Goal: Task Accomplishment & Management: Complete application form

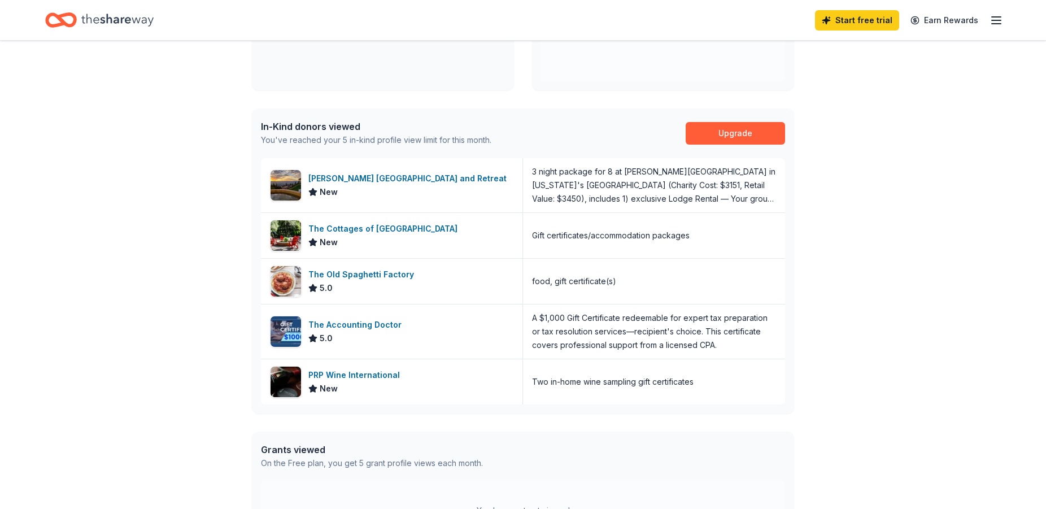
scroll to position [424, 0]
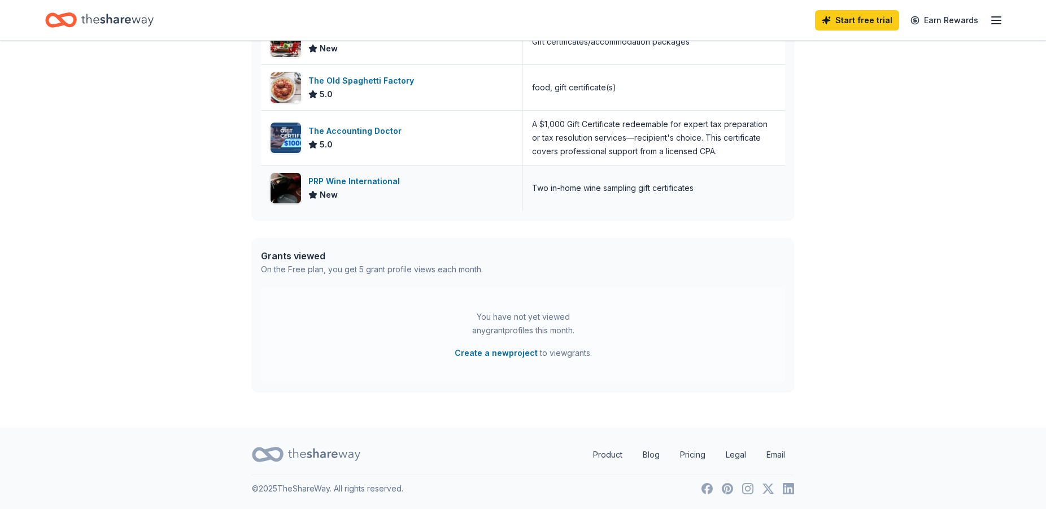
click at [351, 184] on div "PRP Wine International" at bounding box center [356, 182] width 96 height 14
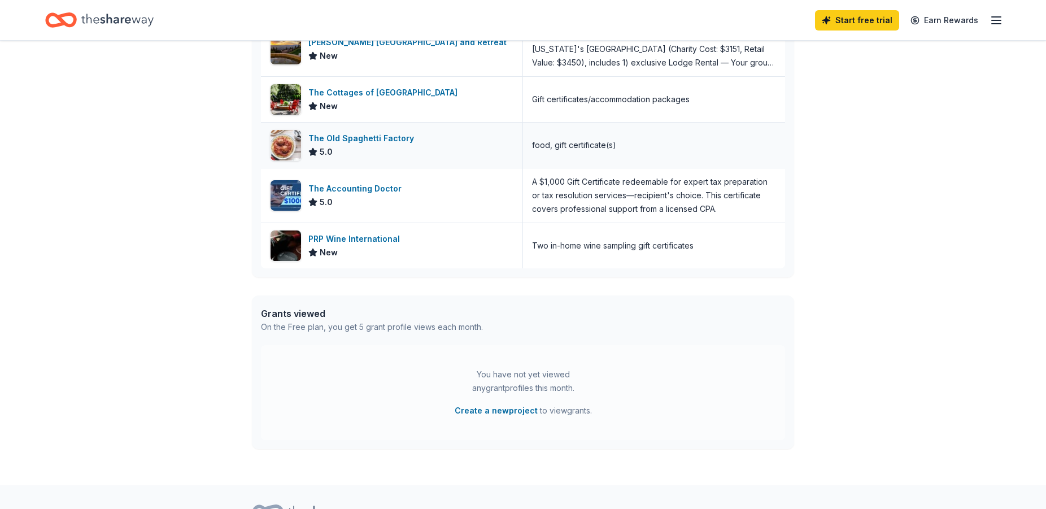
click at [391, 140] on div "The Old Spaghetti Factory" at bounding box center [363, 139] width 110 height 14
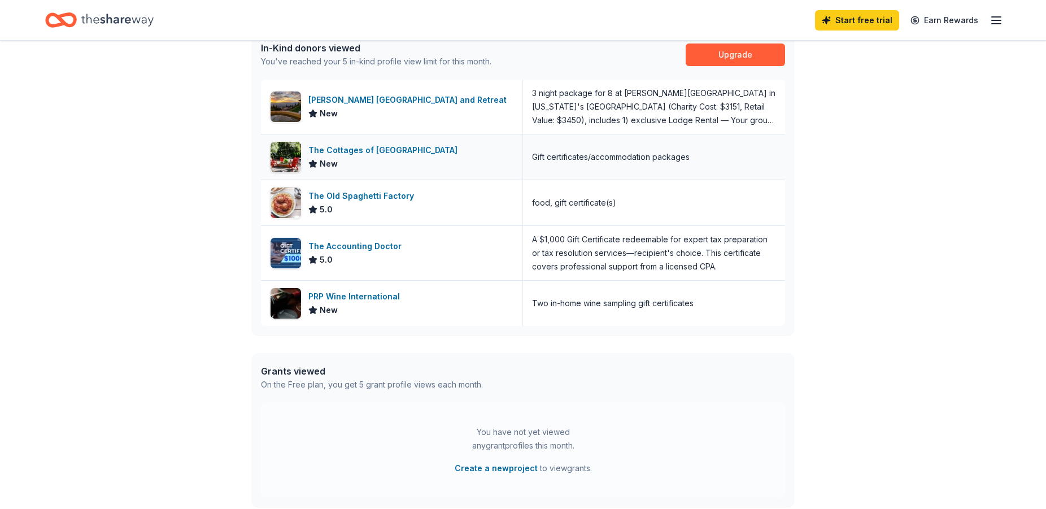
click at [395, 150] on div "The Cottages of [GEOGRAPHIC_DATA]" at bounding box center [385, 151] width 154 height 14
click at [370, 246] on div "The Accounting Doctor" at bounding box center [357, 247] width 98 height 14
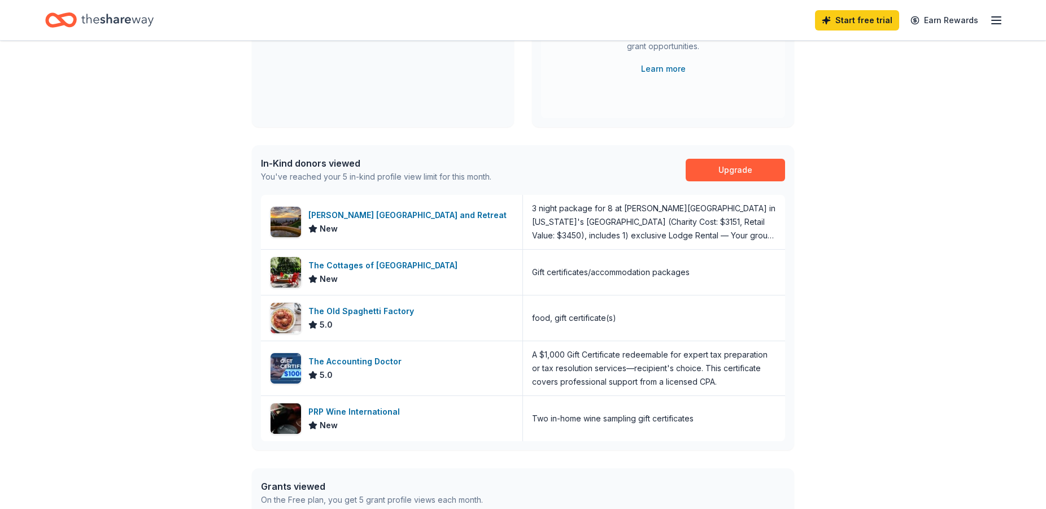
scroll to position [0, 0]
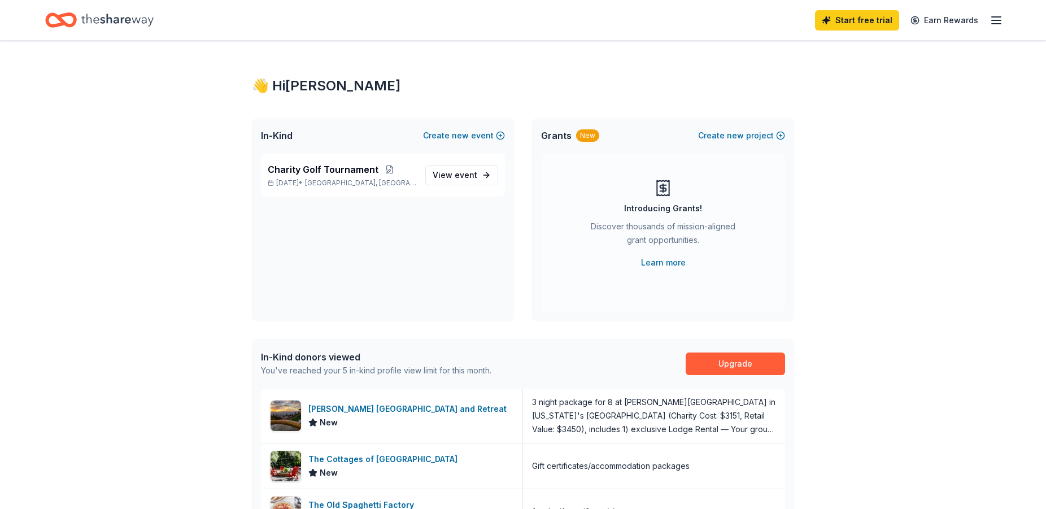
click at [997, 24] on line "button" at bounding box center [996, 24] width 9 height 0
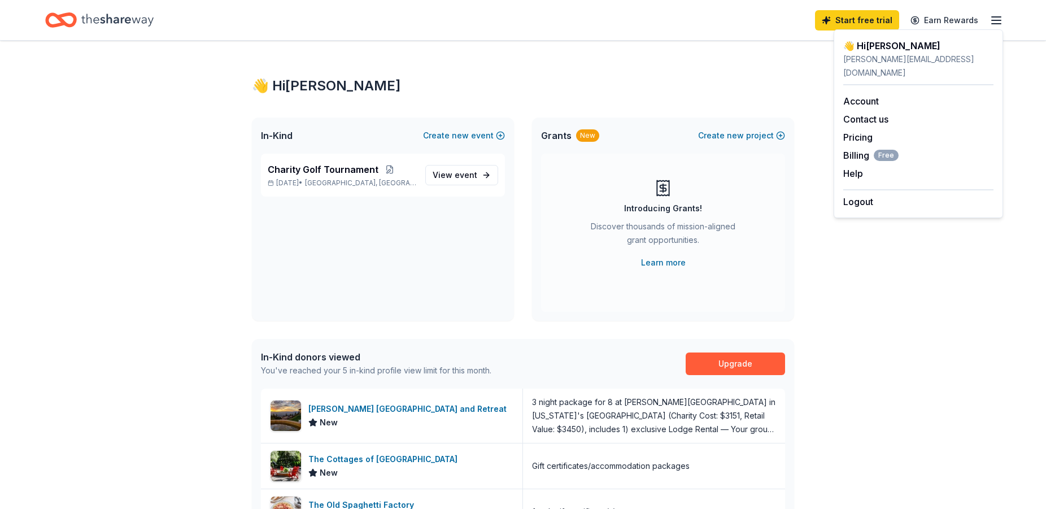
click at [423, 272] on div "Charity Golf Tournament [DATE] • [GEOGRAPHIC_DATA], [GEOGRAPHIC_DATA] View event" at bounding box center [383, 237] width 262 height 167
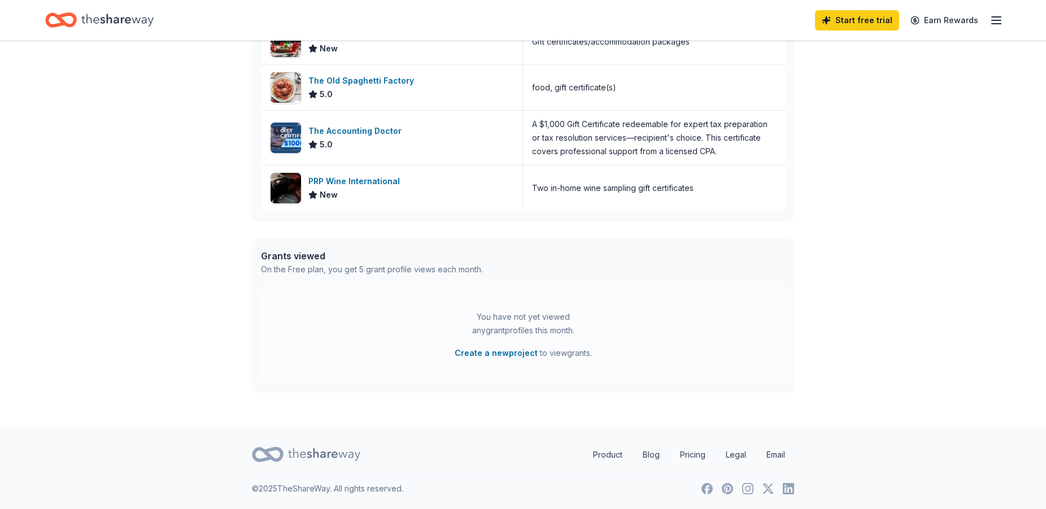
scroll to position [367, 0]
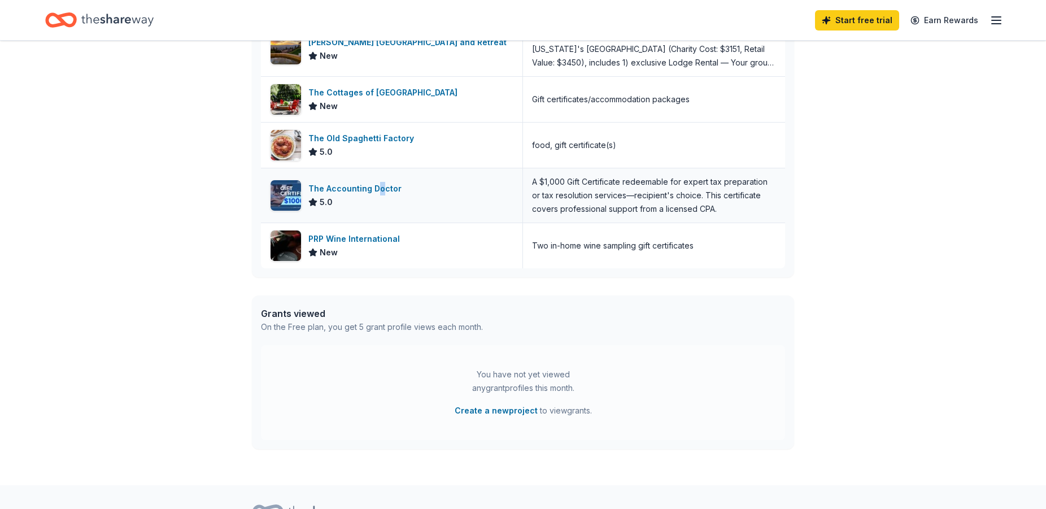
click at [380, 193] on div "The Accounting Doctor" at bounding box center [357, 189] width 98 height 14
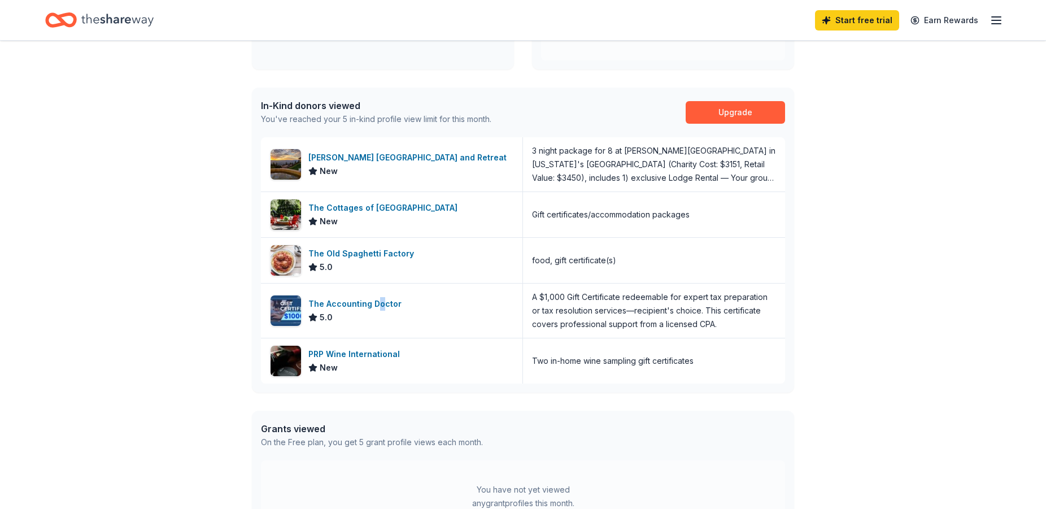
scroll to position [0, 0]
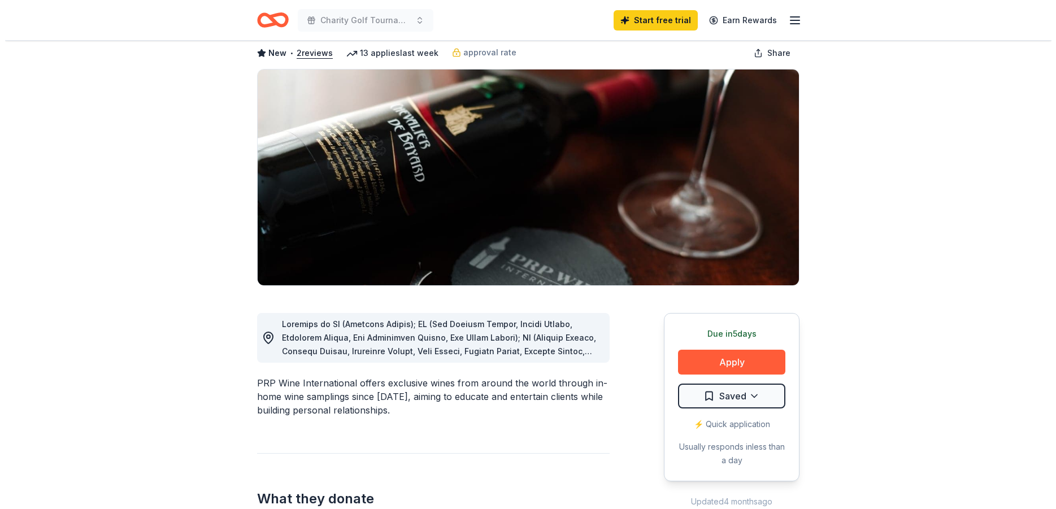
scroll to position [58, 0]
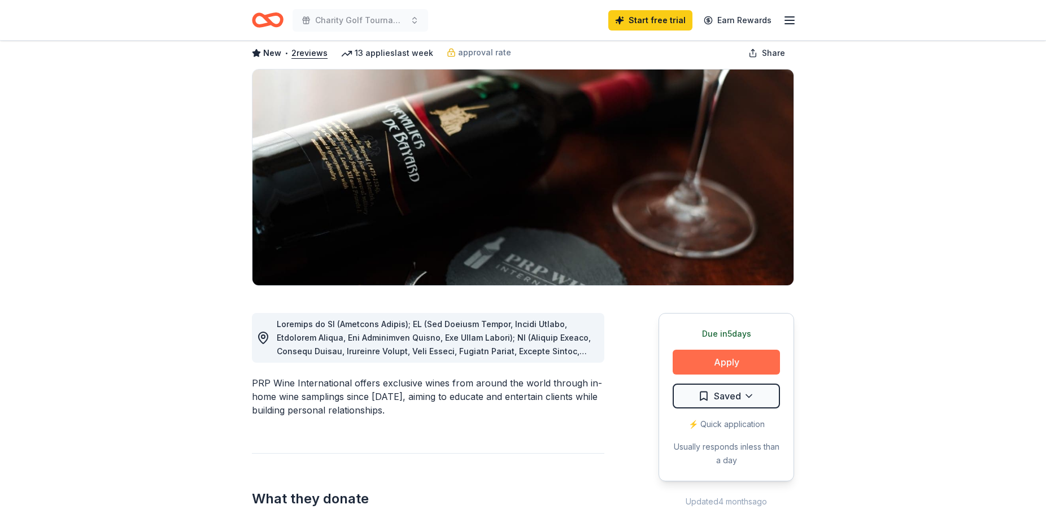
click at [773, 362] on button "Apply" at bounding box center [726, 362] width 107 height 25
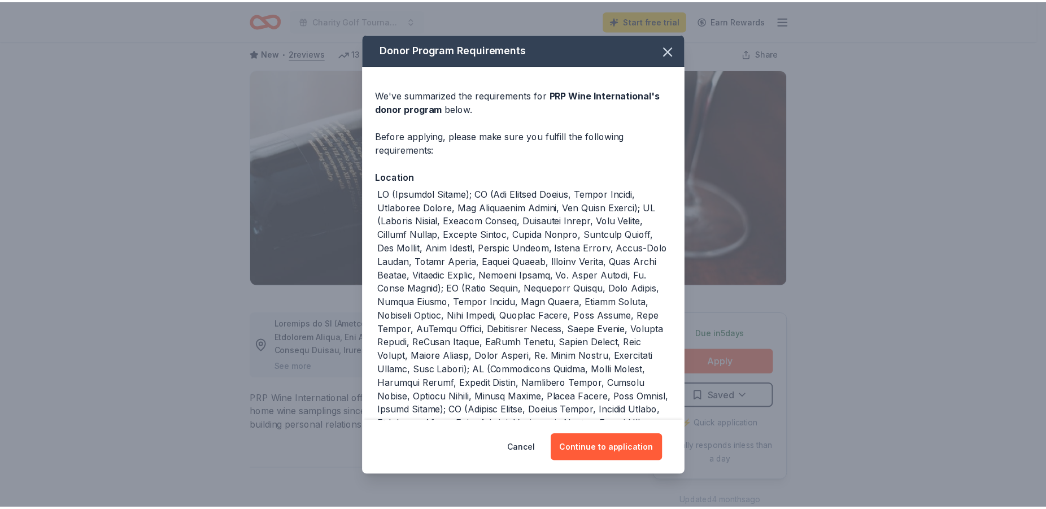
scroll to position [68, 0]
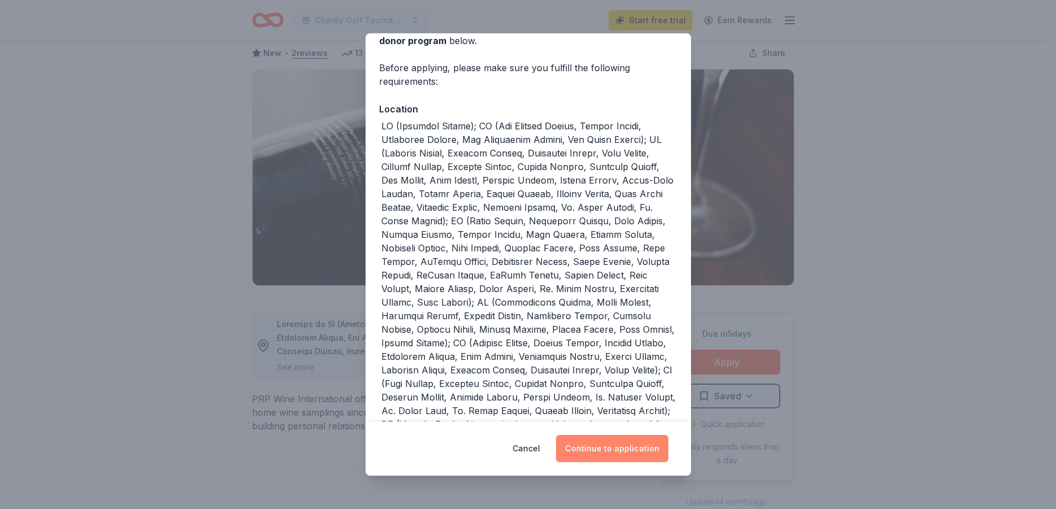
click at [620, 458] on button "Continue to application" at bounding box center [612, 448] width 112 height 27
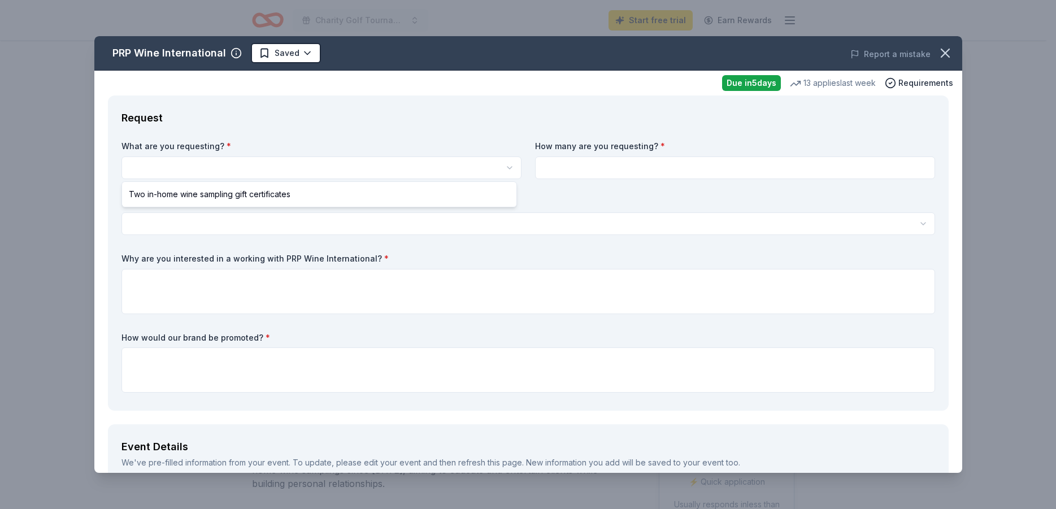
scroll to position [0, 0]
click at [189, 166] on html "Charity Golf Tournament Start free trial Earn Rewards Due in 5 days Share PRP W…" at bounding box center [528, 254] width 1056 height 509
select select "Two in-home wine sampling gift certificates"
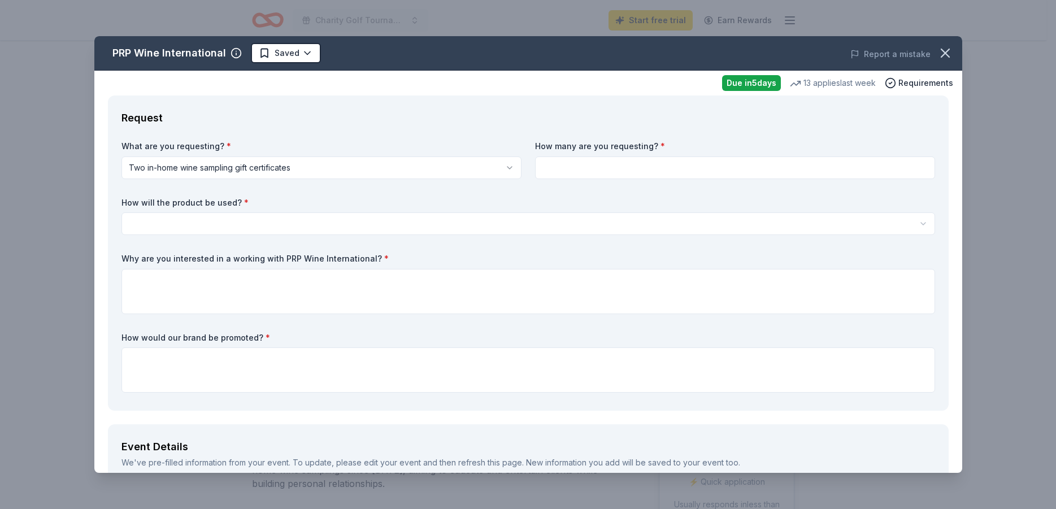
click at [666, 166] on input at bounding box center [735, 168] width 400 height 23
type input "2"
click at [250, 223] on html "Charity Golf Tournament Start free trial Earn Rewards Due in 5 days Share PRP W…" at bounding box center [528, 254] width 1056 height 509
click at [186, 233] on html "Charity Golf Tournament Start free trial Earn Rewards Due in 5 days Share PRP W…" at bounding box center [528, 254] width 1056 height 509
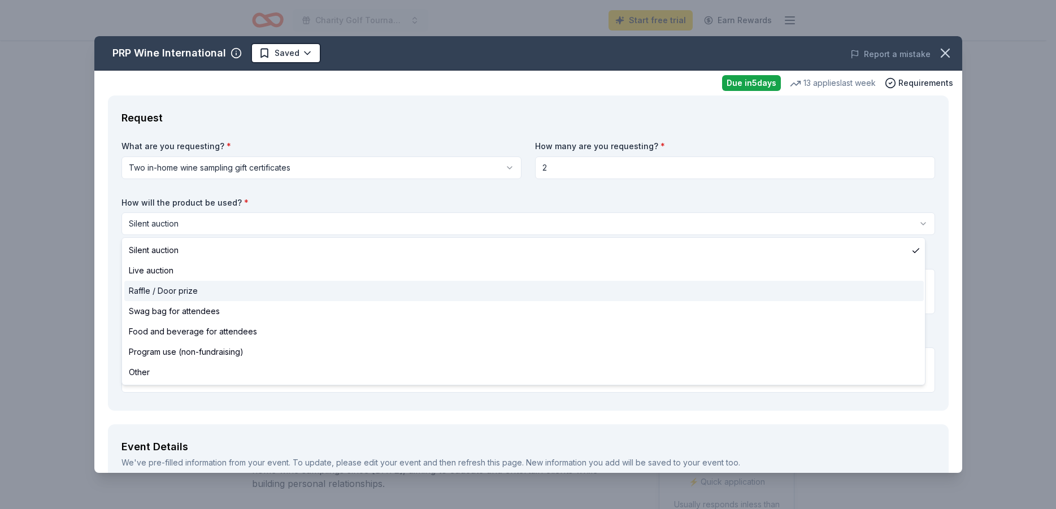
select select "raffleDoorPrize"
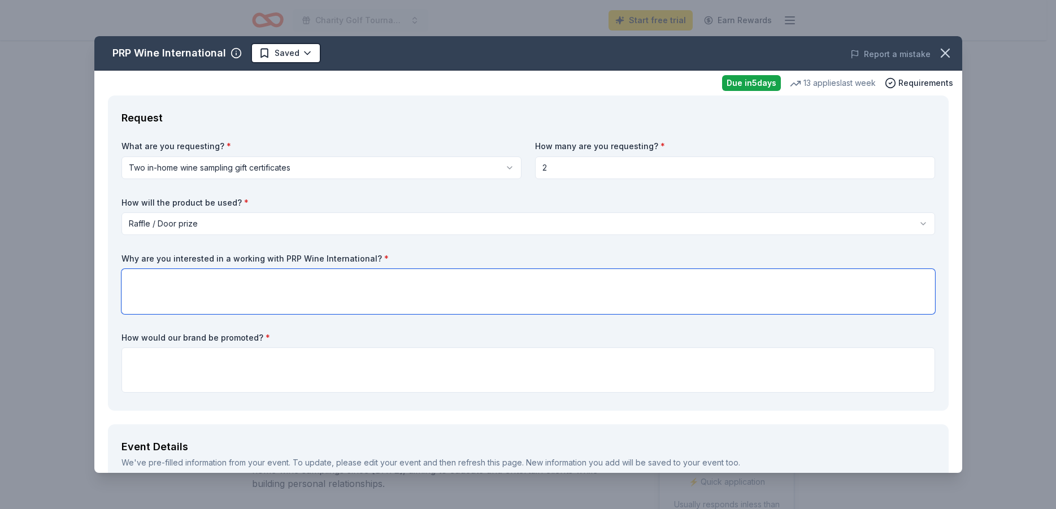
click at [154, 305] on textarea at bounding box center [528, 291] width 814 height 45
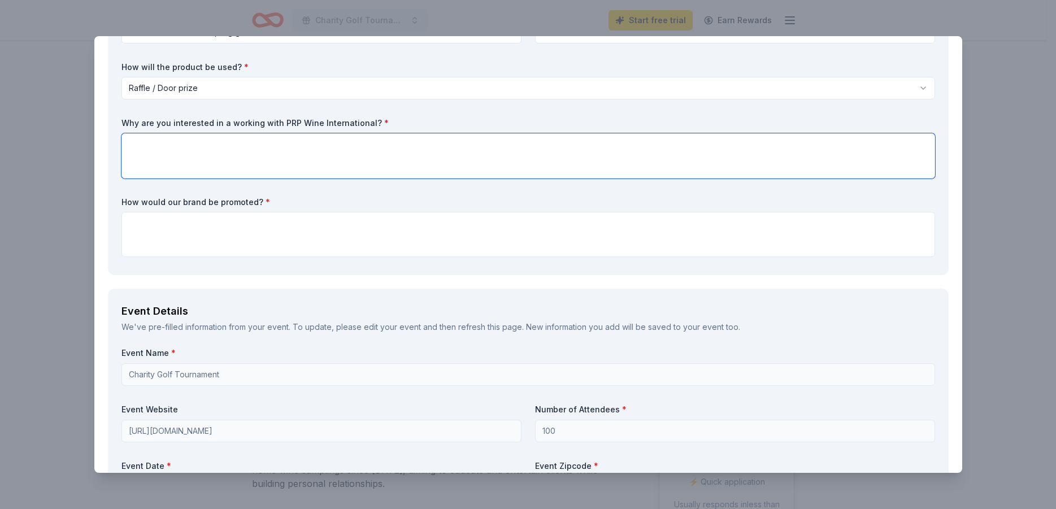
scroll to position [68, 0]
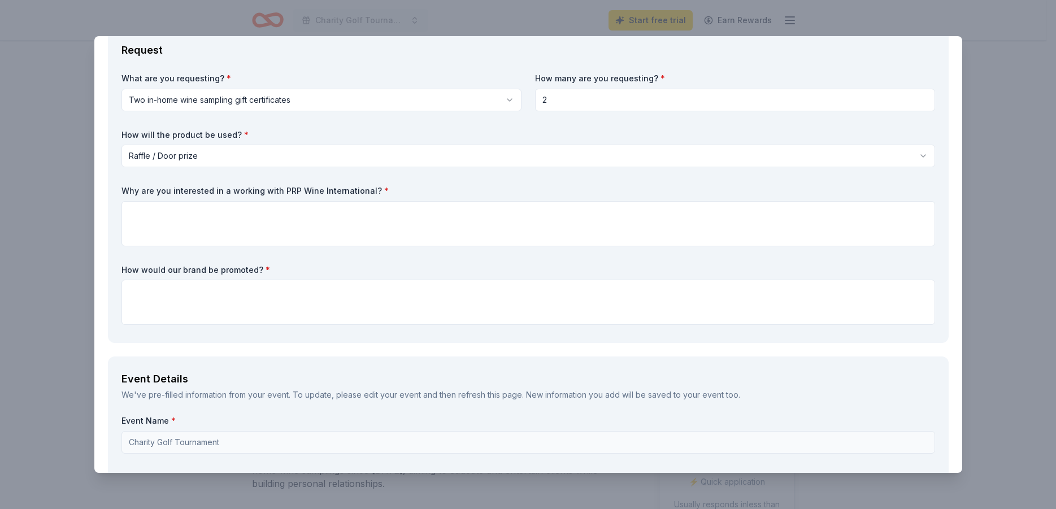
drag, startPoint x: 383, startPoint y: 193, endPoint x: 129, endPoint y: 189, distance: 253.7
click at [137, 189] on label "Why are you interested in a working with PRP Wine International? *" at bounding box center [528, 190] width 814 height 11
click at [169, 301] on textarea at bounding box center [528, 302] width 814 height 45
type textarea "We would put the brand"
drag, startPoint x: 123, startPoint y: 193, endPoint x: 370, endPoint y: 192, distance: 247.5
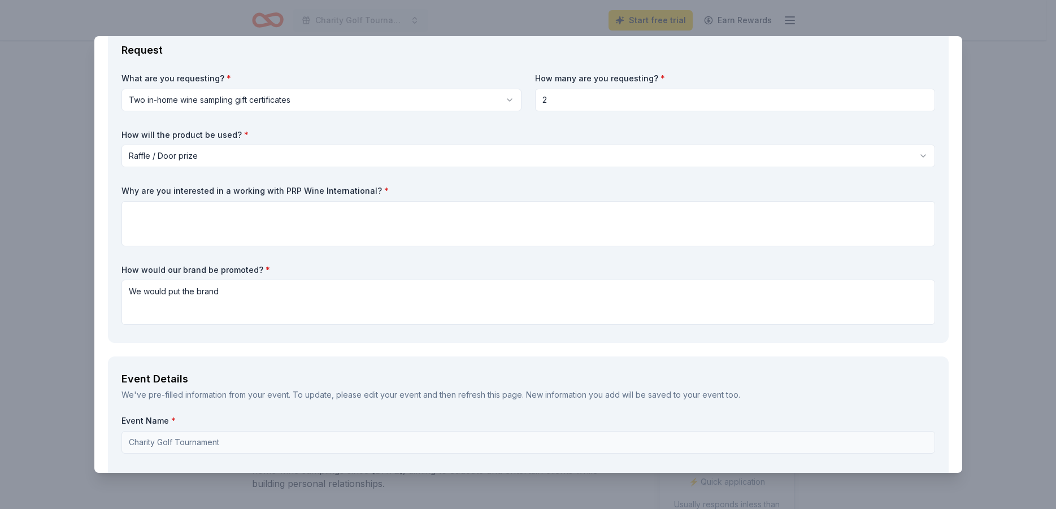
click at [359, 193] on label "Why are you interested in a working with PRP Wine International? *" at bounding box center [528, 190] width 814 height 11
click at [221, 217] on textarea at bounding box center [528, 223] width 814 height 45
paste textarea "We’re interested in partnering with PRP Wine International because your company…"
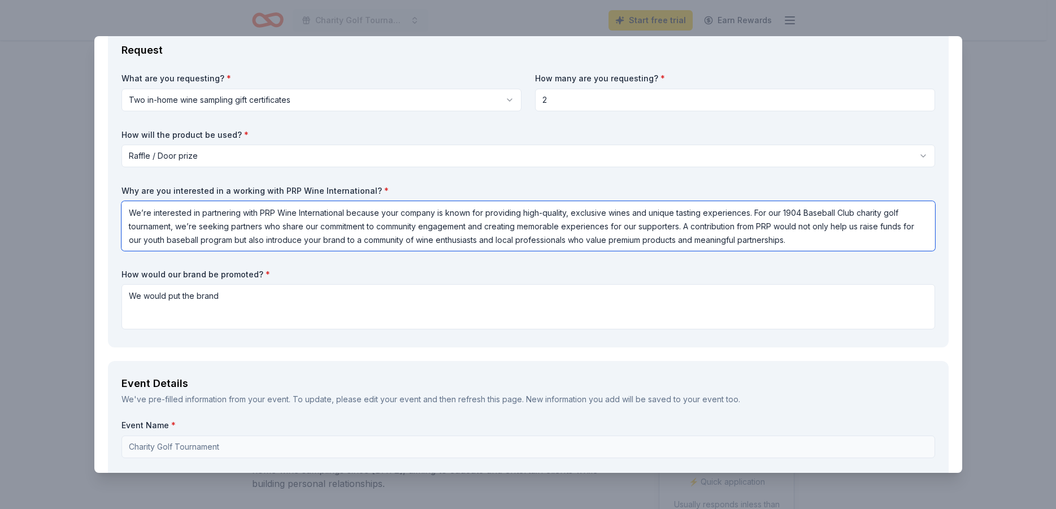
click at [554, 211] on textarea "We’re interested in partnering with PRP Wine International because your company…" at bounding box center [528, 226] width 814 height 50
click at [548, 217] on textarea "We’re interested in partnering with PRP Wine International because your company…" at bounding box center [528, 226] width 814 height 50
drag, startPoint x: 523, startPoint y: 214, endPoint x: 569, endPoint y: 212, distance: 46.4
click at [569, 212] on textarea "We’re interested in partnering with PRP Wine International because your company…" at bounding box center [528, 226] width 814 height 50
click at [741, 209] on textarea "We’re interested in partnering with PRP Wine International because your company…" at bounding box center [528, 226] width 814 height 50
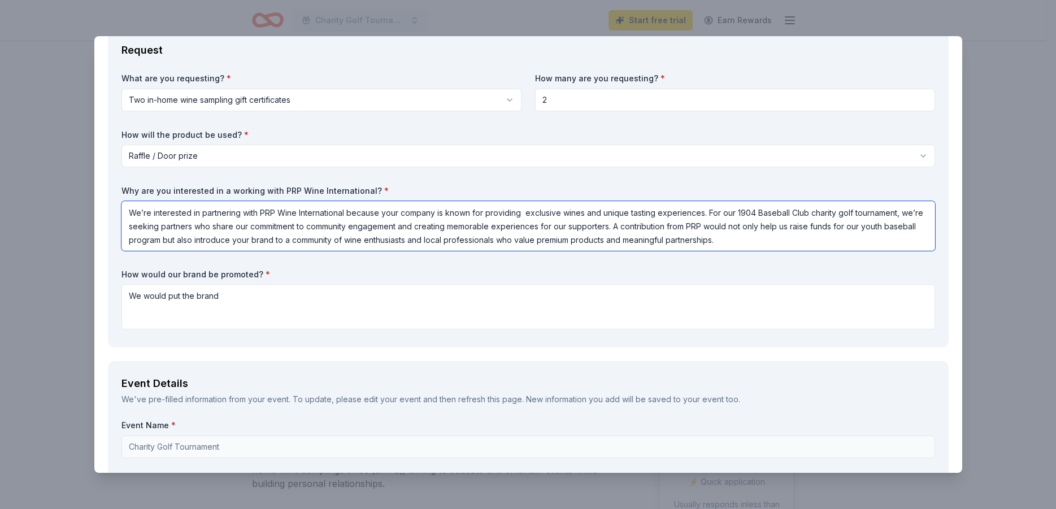
drag, startPoint x: 727, startPoint y: 231, endPoint x: 689, endPoint y: 231, distance: 37.9
click at [724, 231] on textarea "We’re interested in partnering with PRP Wine International because your company…" at bounding box center [528, 226] width 814 height 50
click at [641, 228] on textarea "We’re interested in partnering with PRP Wine International because your company…" at bounding box center [528, 226] width 814 height 50
click at [214, 240] on textarea "We’re interested in partnering with PRP Wine International because your company…" at bounding box center [528, 226] width 814 height 50
click at [546, 240] on textarea "We’re interested in partnering with PRP Wine International because your company…" at bounding box center [528, 226] width 814 height 50
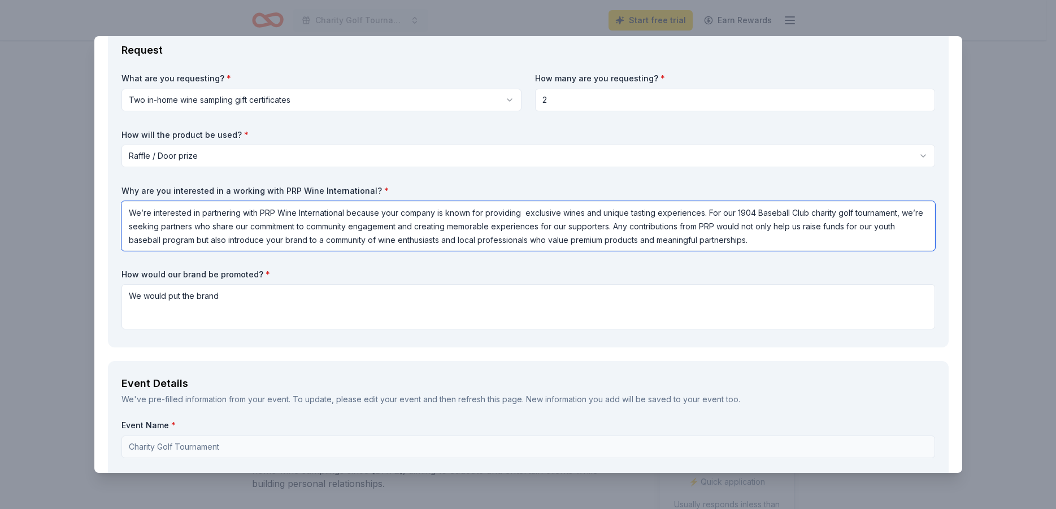
click at [520, 228] on textarea "We’re interested in partnering with PRP Wine International because your company…" at bounding box center [528, 226] width 814 height 50
drag, startPoint x: 468, startPoint y: 242, endPoint x: 817, endPoint y: 234, distance: 348.7
click at [772, 238] on textarea "We’re interested in partnering with PRP Wine International because your company…" at bounding box center [528, 226] width 814 height 50
type textarea "We’re interested in partnering with PRP Wine International because your company…"
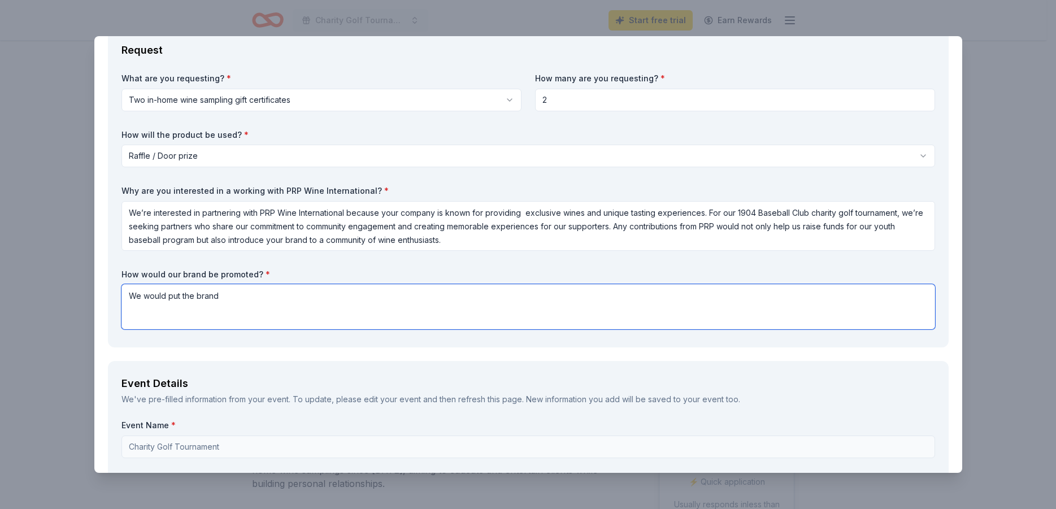
click at [263, 293] on textarea "We would put the brand" at bounding box center [528, 306] width 814 height 45
drag, startPoint x: 238, startPoint y: 299, endPoint x: 68, endPoint y: 293, distance: 170.2
click at [121, 293] on textarea "We would put the brand" at bounding box center [528, 306] width 814 height 45
paste textarea "eatured on event signage, promotional materials,"
click at [127, 302] on textarea "eatured on event signage, promotional materials," at bounding box center [528, 306] width 814 height 45
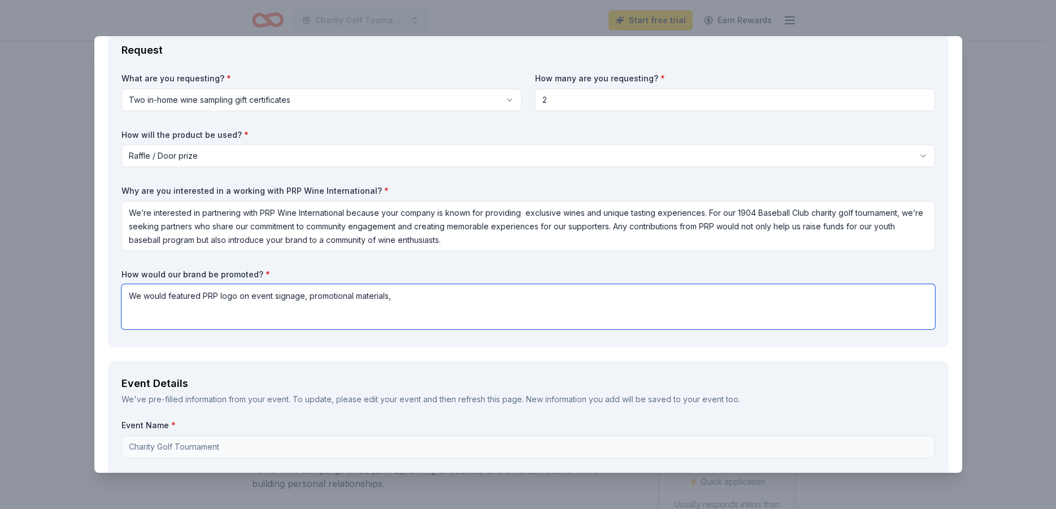
click at [305, 302] on textarea "We would featured PRP logo on event signage, promotional materials," at bounding box center [528, 306] width 814 height 45
click at [355, 307] on textarea "We would featured PRP logo on event signage and promotional materials," at bounding box center [528, 306] width 814 height 45
drag, startPoint x: 320, startPoint y: 302, endPoint x: 398, endPoint y: 299, distance: 78.0
click at [398, 299] on textarea "We would featured PRP logo on event signage and promotional materials," at bounding box center [528, 306] width 814 height 45
click at [410, 298] on textarea "We would featured PRP logo on event signage and promotional materials," at bounding box center [528, 306] width 814 height 45
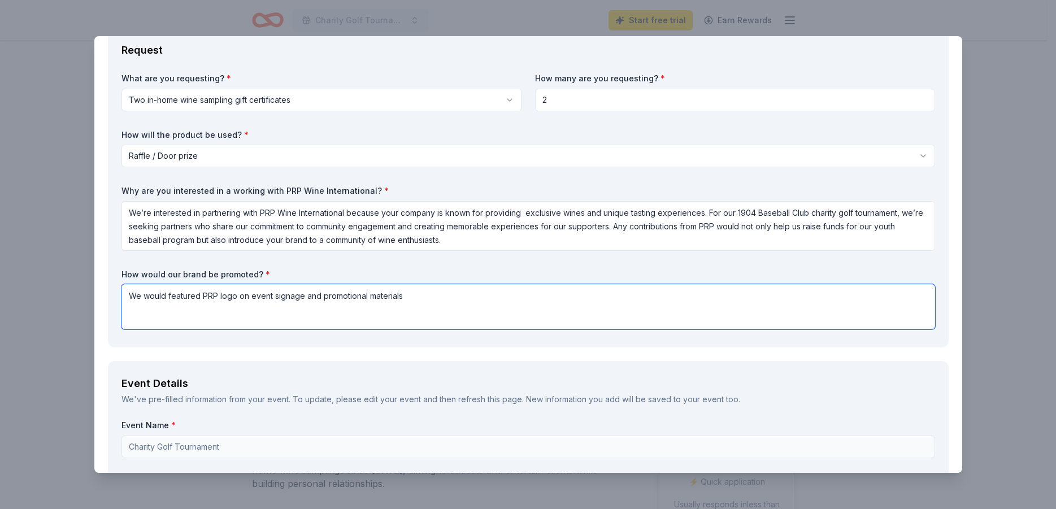
drag, startPoint x: 408, startPoint y: 298, endPoint x: 320, endPoint y: 299, distance: 88.7
click at [320, 299] on textarea "We would featured PRP logo on event signage and promotional materials" at bounding box center [528, 306] width 814 height 45
click at [404, 301] on textarea "We would featured PRP logo on event signage and swag bags." at bounding box center [528, 306] width 814 height 45
paste textarea "PRP would be tagged and thanked in pre- and post-event social media posts on th…"
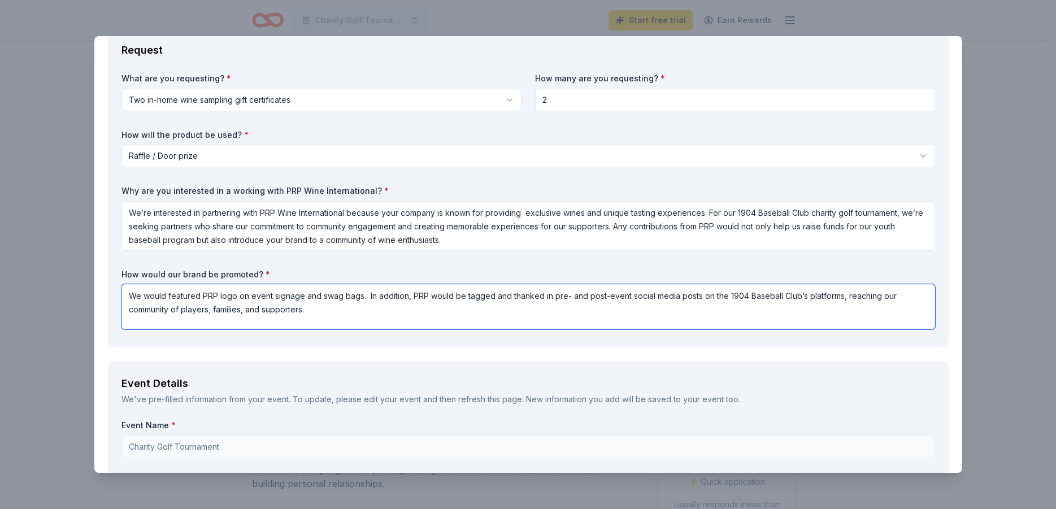
click at [595, 311] on textarea "We would featured PRP logo on event signage and swag bags. In addition, PRP wou…" at bounding box center [528, 306] width 814 height 45
click at [583, 305] on textarea "We would featured PRP logo on event signage and swag bags. In addition, PRP wou…" at bounding box center [528, 306] width 814 height 45
click at [458, 297] on textarea "We would featured PRP logo on event signage and swag bags. In addition, PRP wou…" at bounding box center [528, 306] width 814 height 45
drag, startPoint x: 463, startPoint y: 297, endPoint x: 698, endPoint y: 295, distance: 235.0
click at [698, 295] on textarea "We would featured PRP logo on event signage and swag bags. In addition, PRP wou…" at bounding box center [528, 306] width 814 height 45
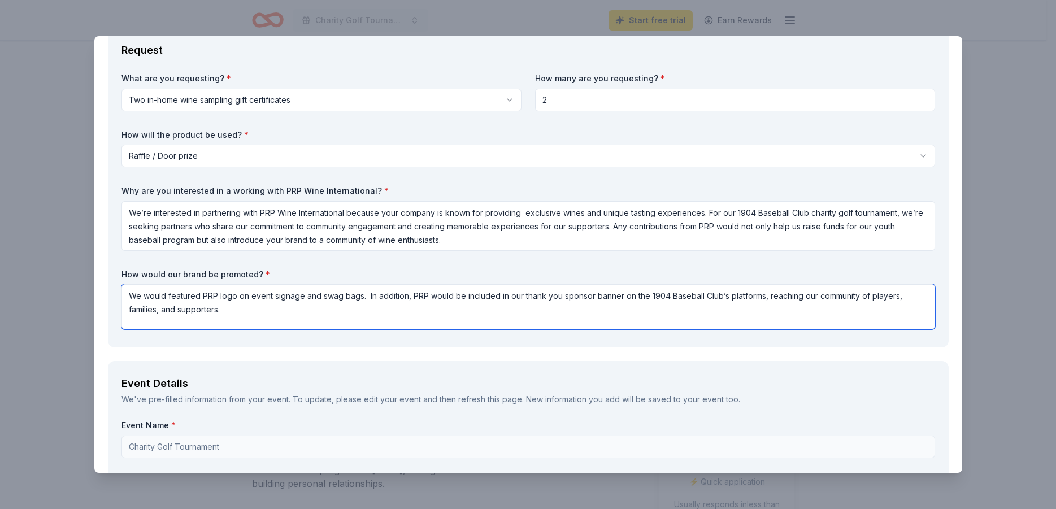
click at [727, 297] on textarea "We would featured PRP logo on event signage and swag bags. In addition, PRP wou…" at bounding box center [528, 306] width 814 height 45
click at [810, 295] on textarea "We would featured PRP logo on event signage and swag bags. In addition, PRP wou…" at bounding box center [528, 306] width 814 height 45
click at [802, 300] on textarea "We would featured PRP logo on event signage and swag bags. In addition, PRP wou…" at bounding box center [528, 306] width 814 height 45
drag, startPoint x: 806, startPoint y: 298, endPoint x: 287, endPoint y: 323, distance: 519.8
click at [250, 315] on textarea "We would featured PRP logo on event signage and swag bags. In addition, PRP wou…" at bounding box center [528, 306] width 814 height 45
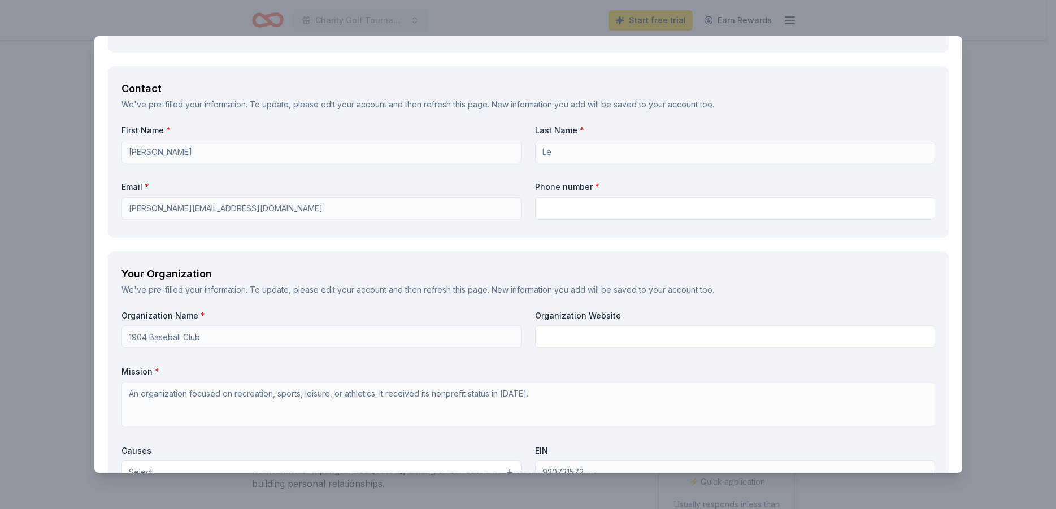
scroll to position [814, 0]
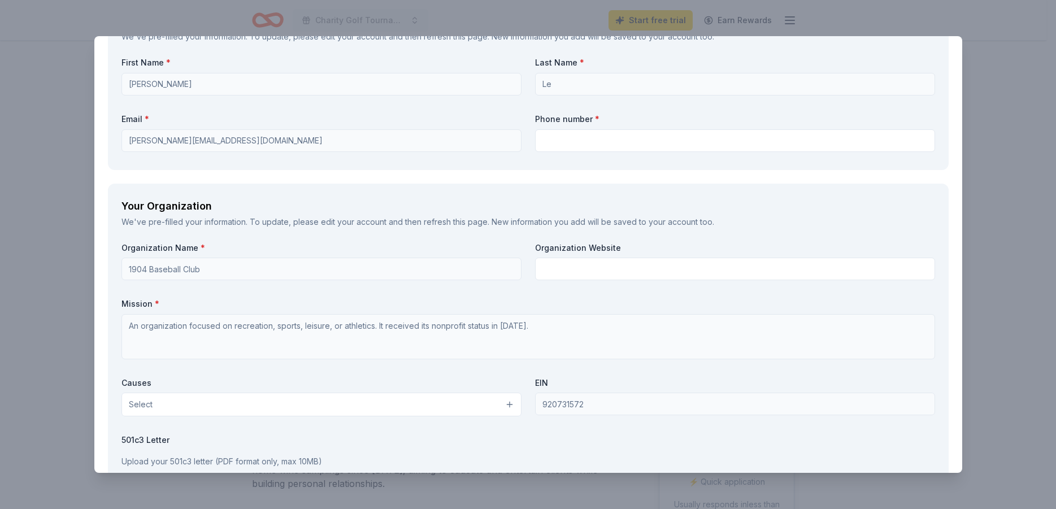
type textarea "We would featured PRP logo on event signage and swag bags. In addition, PRP wou…"
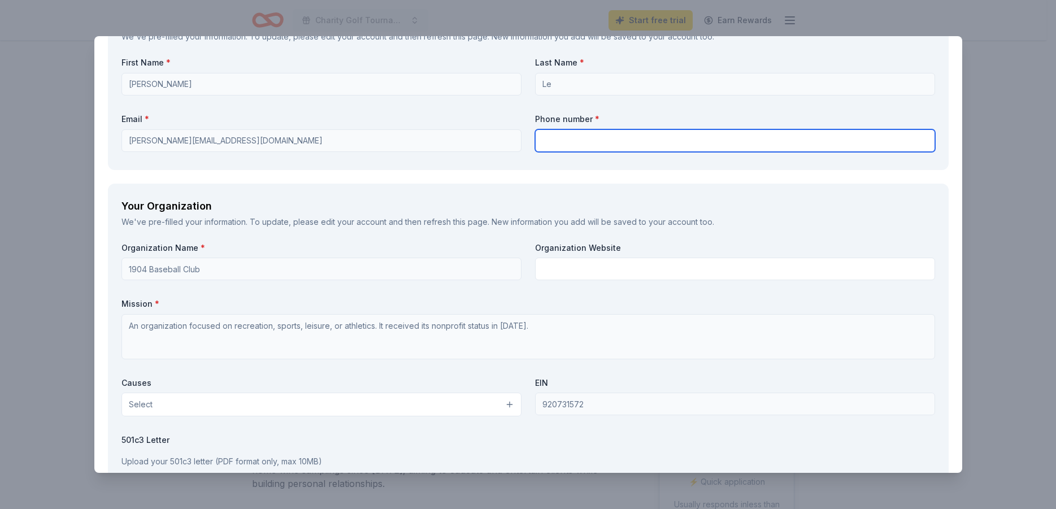
click at [551, 142] on input "text" at bounding box center [735, 140] width 400 height 23
type input "8586106509"
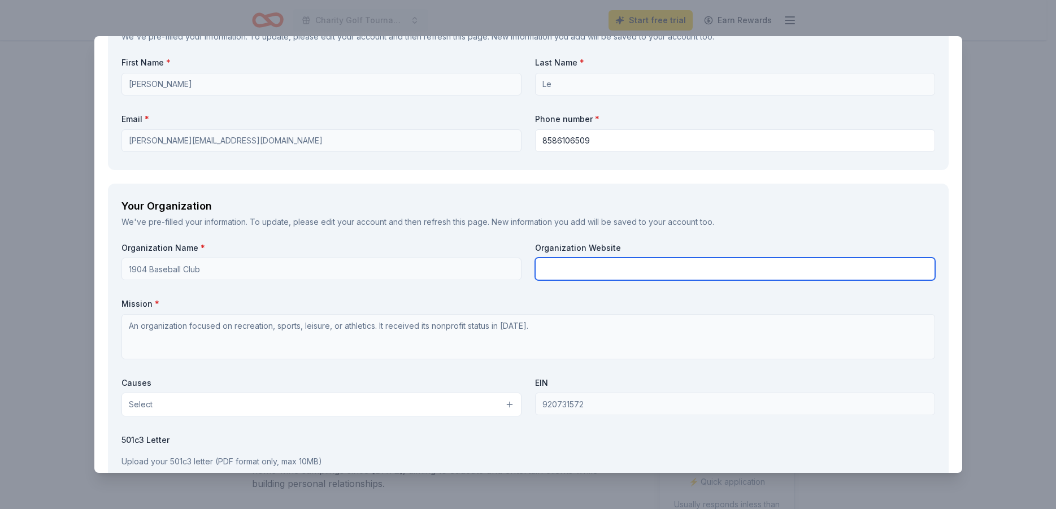
click at [597, 271] on input "text" at bounding box center [735, 269] width 400 height 23
click at [590, 274] on input "www.1904ba" at bounding box center [735, 269] width 400 height 23
drag, startPoint x: 592, startPoint y: 271, endPoint x: 522, endPoint y: 271, distance: 69.5
click at [535, 271] on input "www.1904ba" at bounding box center [735, 269] width 400 height 23
paste input "[URL][DOMAIN_NAME]"
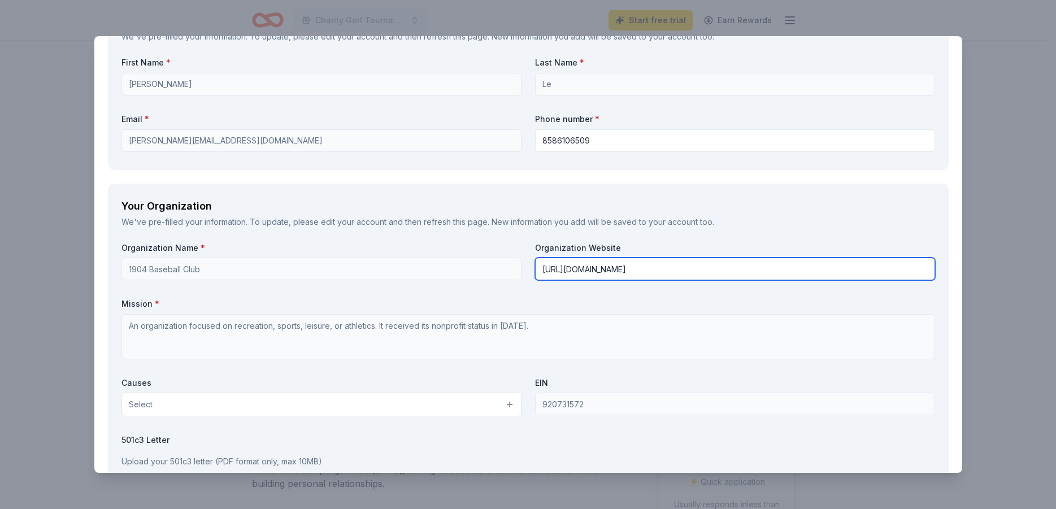
type input "[URL][DOMAIN_NAME]"
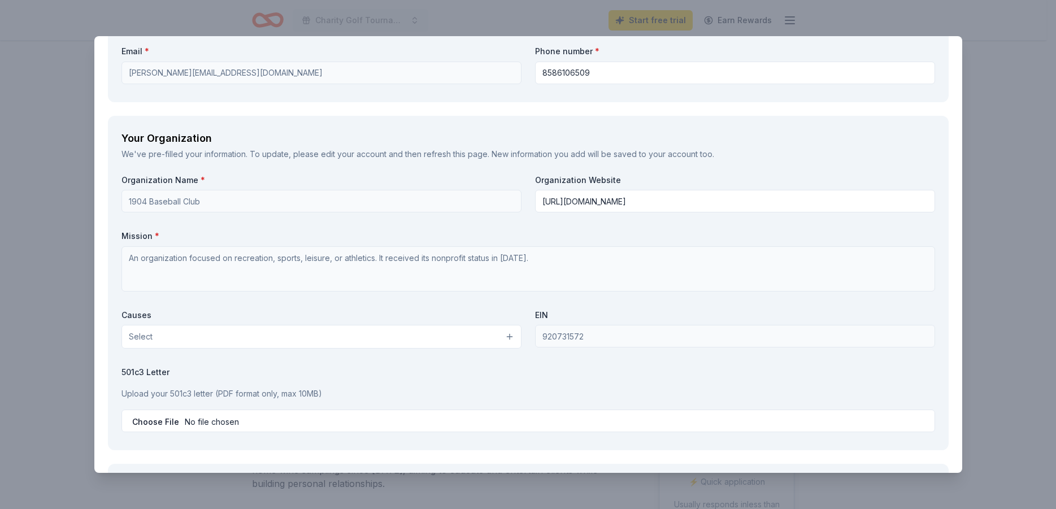
scroll to position [949, 0]
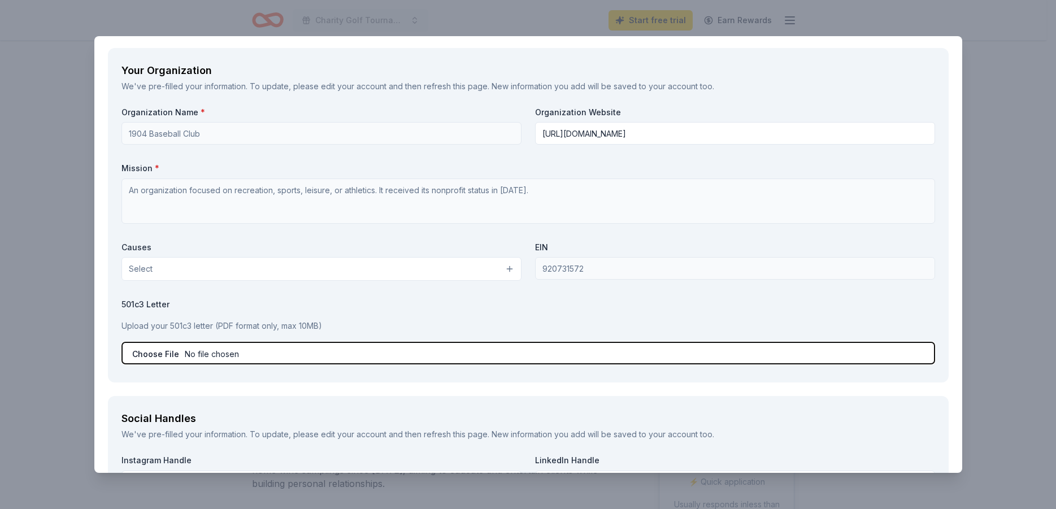
click at [135, 357] on input "file" at bounding box center [528, 353] width 814 height 23
type input "C:\fakepath\1904_Ltr of Determination.pdf"
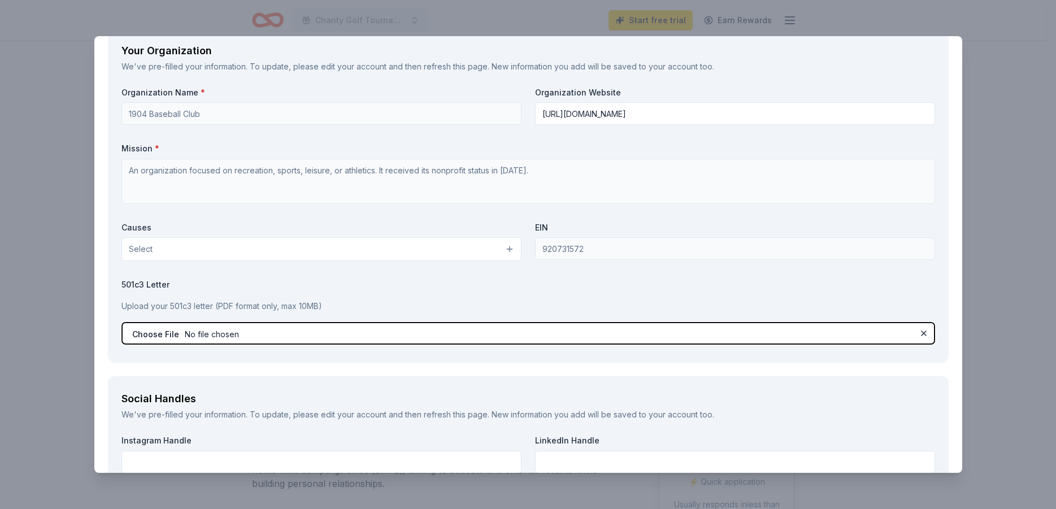
scroll to position [901, 0]
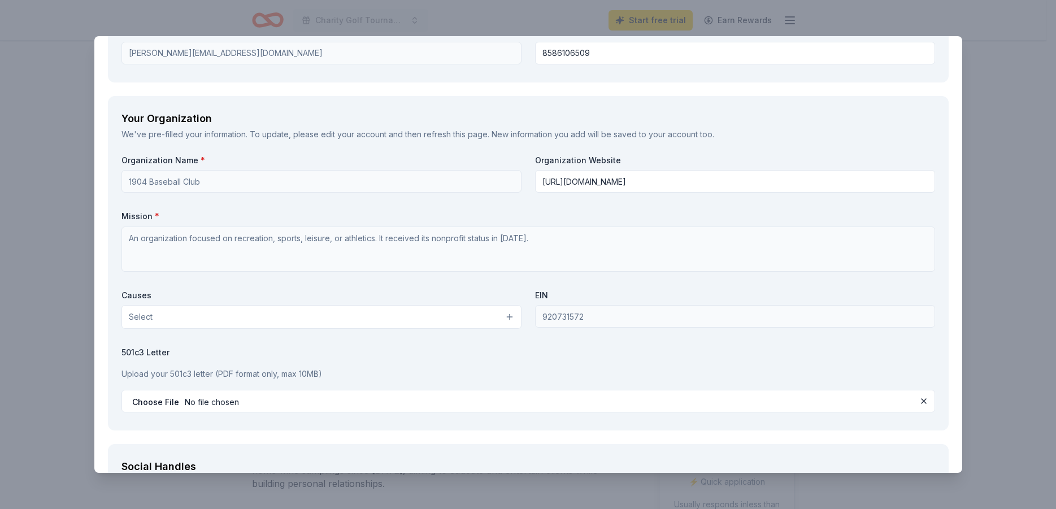
click at [538, 357] on label "501c3 Letter" at bounding box center [528, 352] width 814 height 11
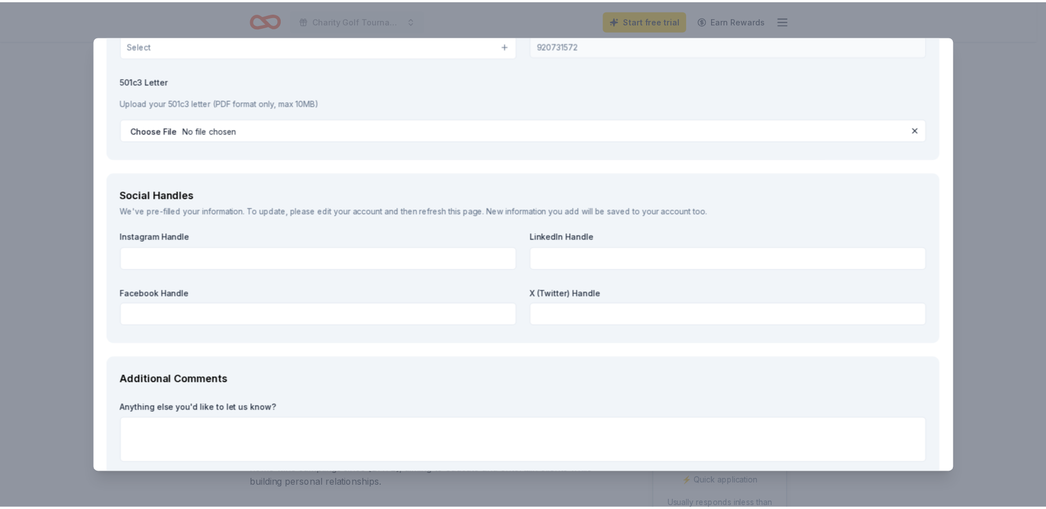
scroll to position [1240, 0]
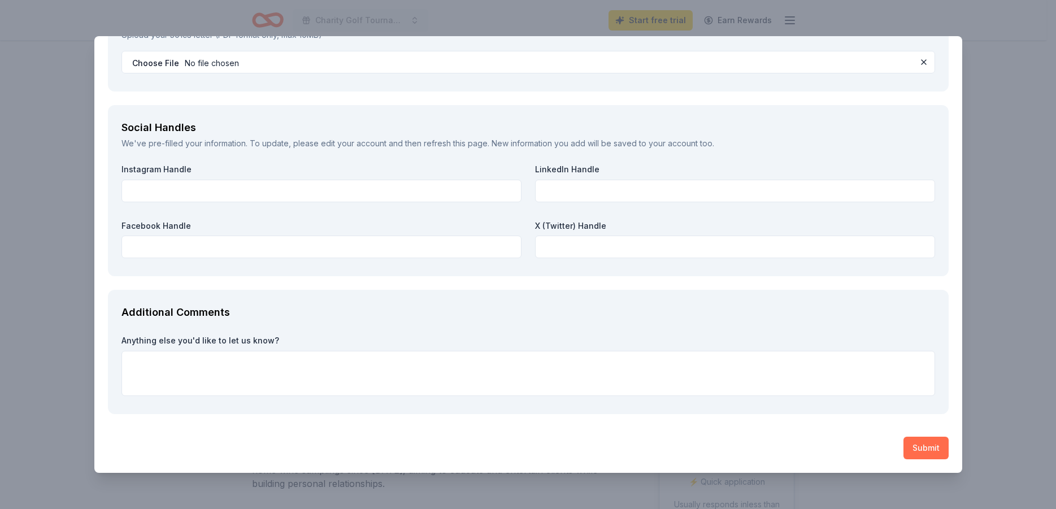
click at [928, 451] on button "Submit" at bounding box center [925, 448] width 45 height 23
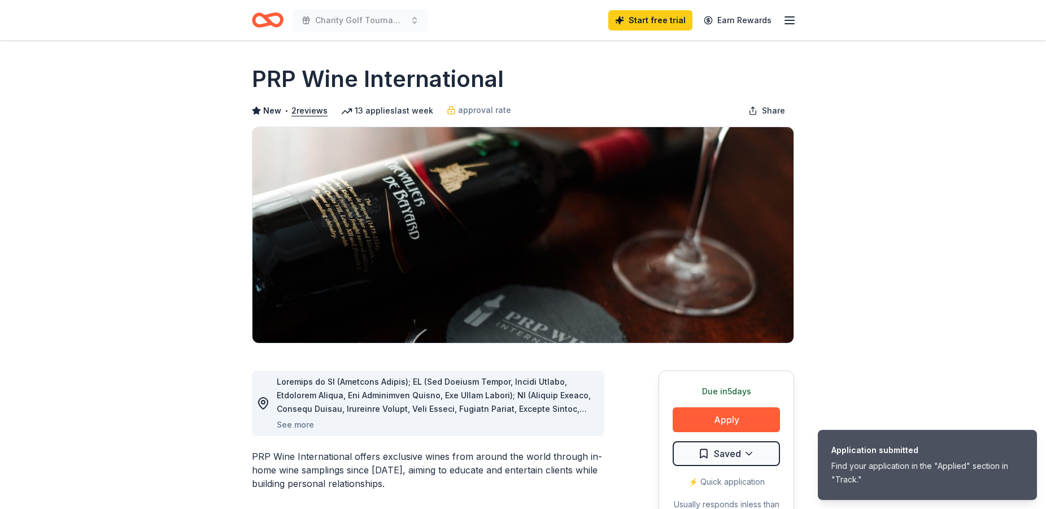
scroll to position [0, 0]
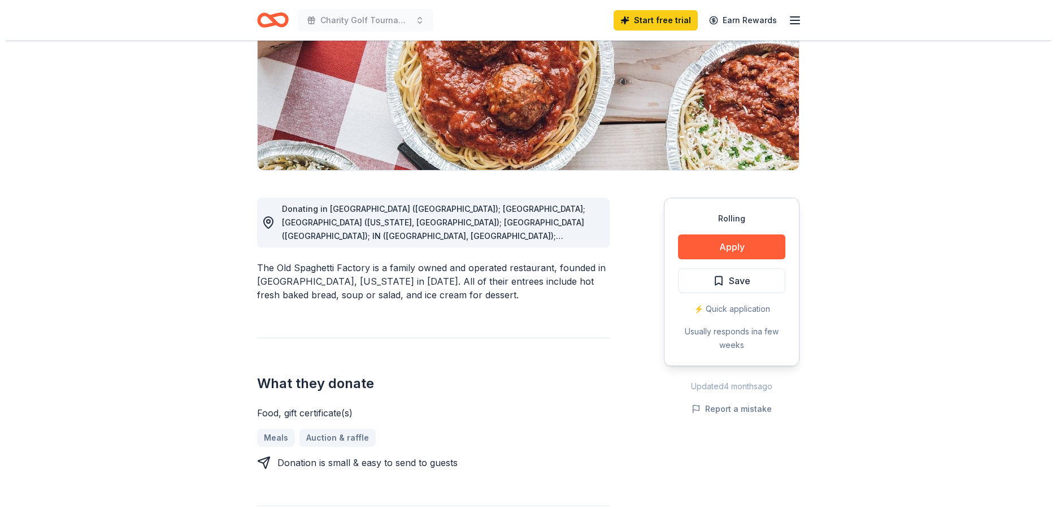
scroll to position [231, 0]
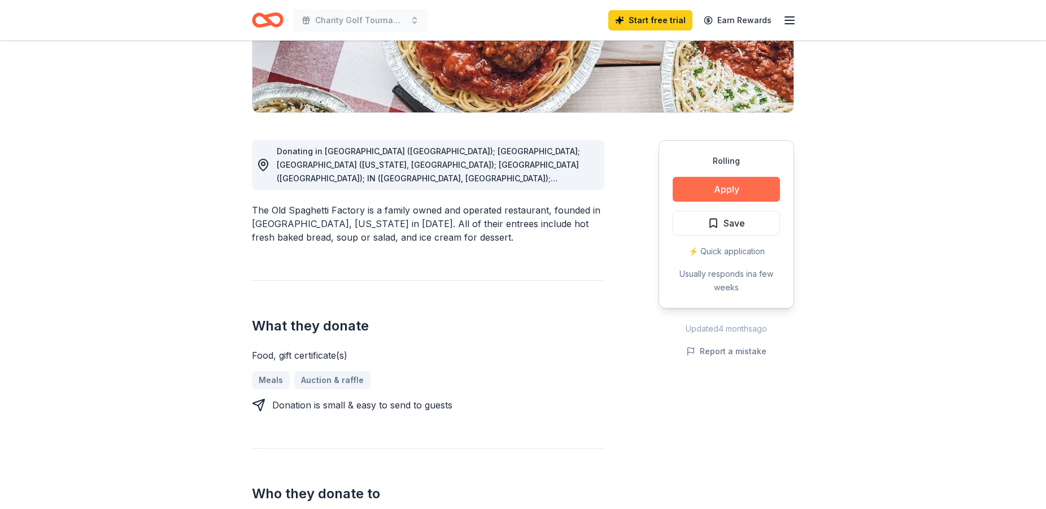
click at [719, 186] on button "Apply" at bounding box center [726, 189] width 107 height 25
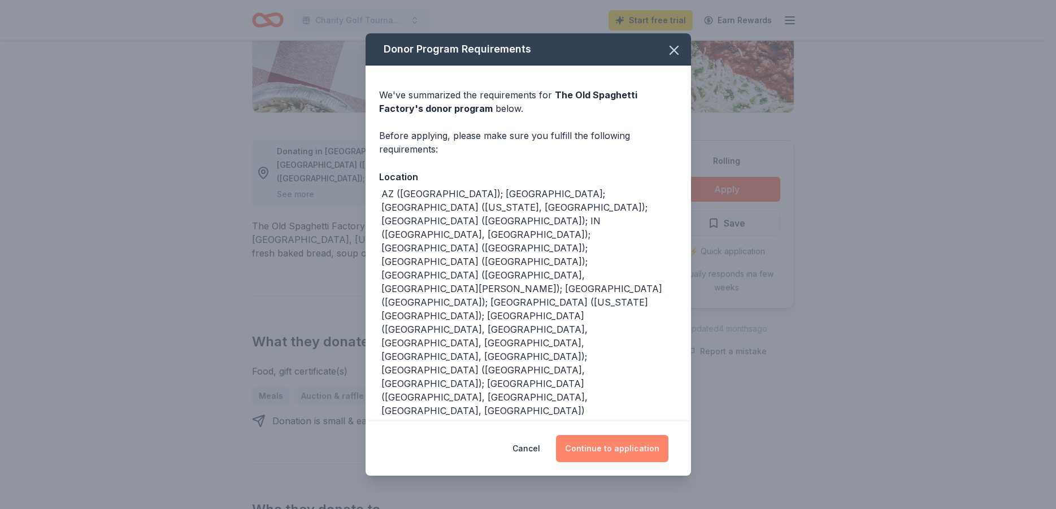
click at [639, 435] on button "Continue to application" at bounding box center [612, 448] width 112 height 27
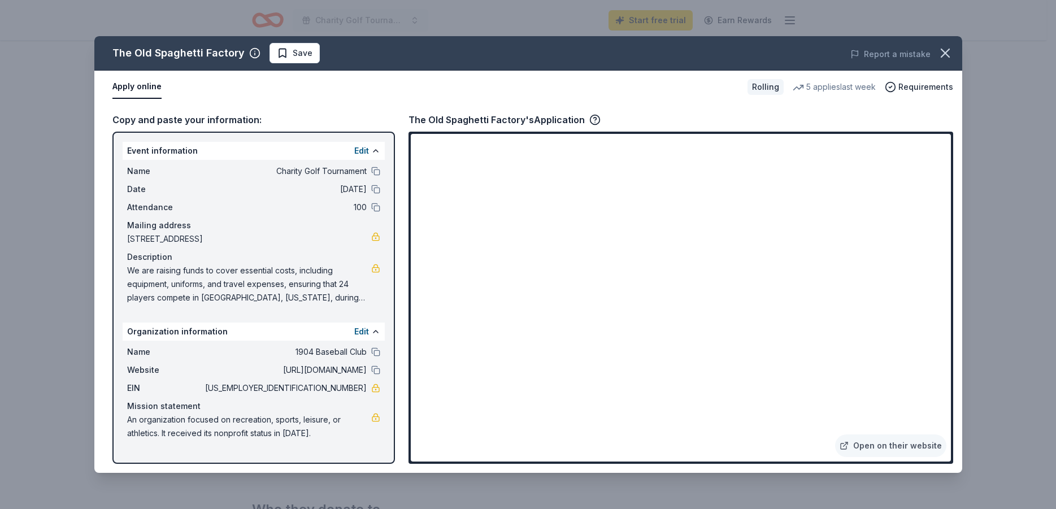
click at [232, 125] on div "Copy and paste your information:" at bounding box center [253, 119] width 282 height 15
click at [299, 59] on span "Save" at bounding box center [303, 53] width 20 height 14
click at [912, 449] on link "Open on their website" at bounding box center [890, 445] width 111 height 23
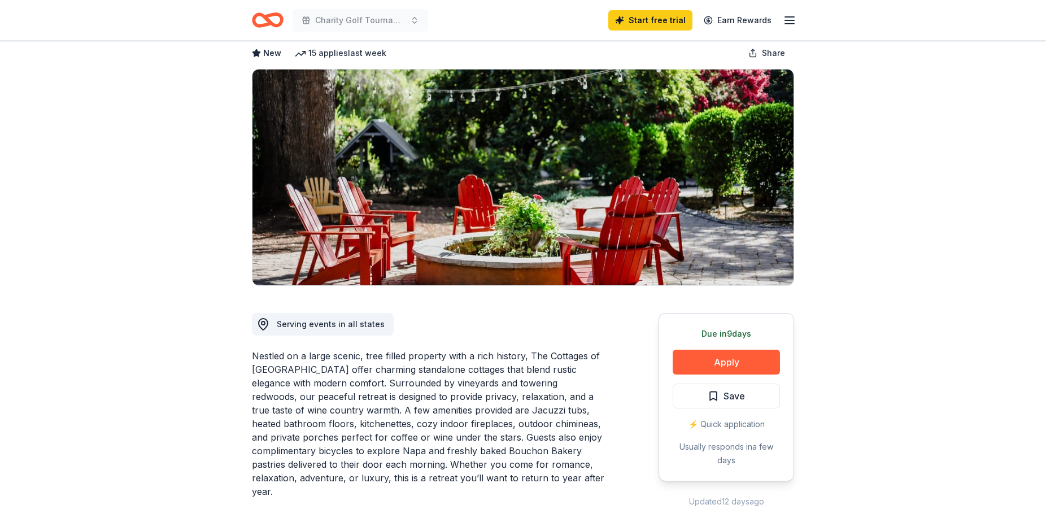
scroll to position [58, 0]
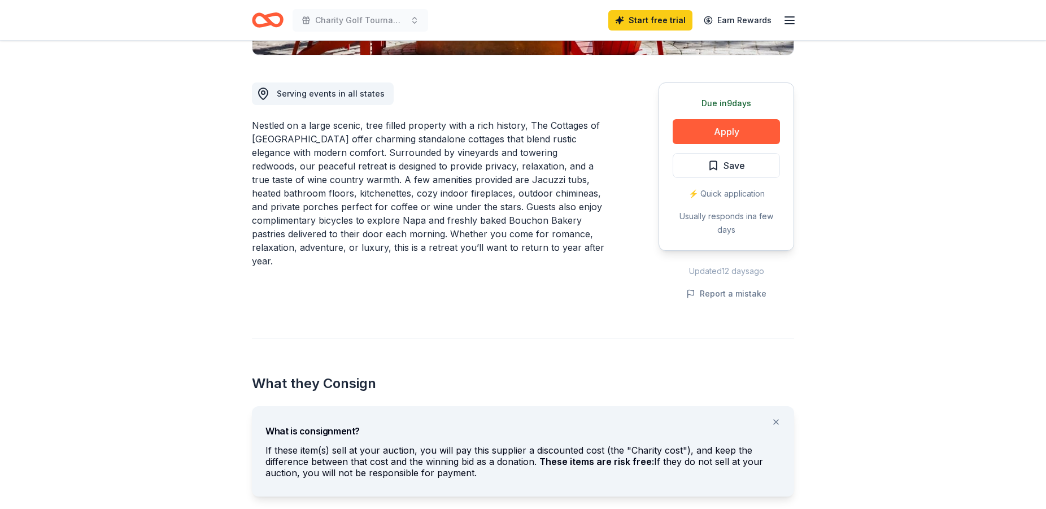
scroll to position [346, 0]
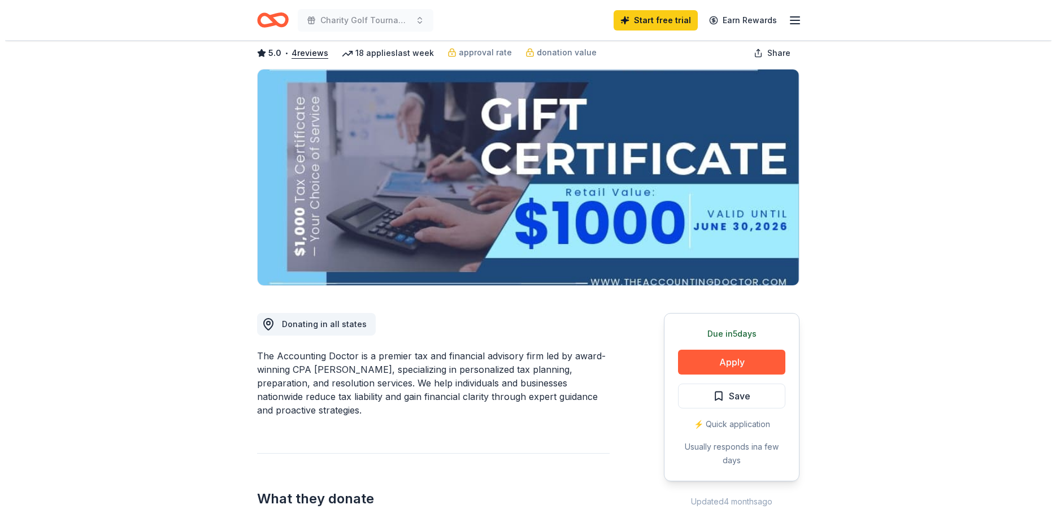
scroll to position [115, 0]
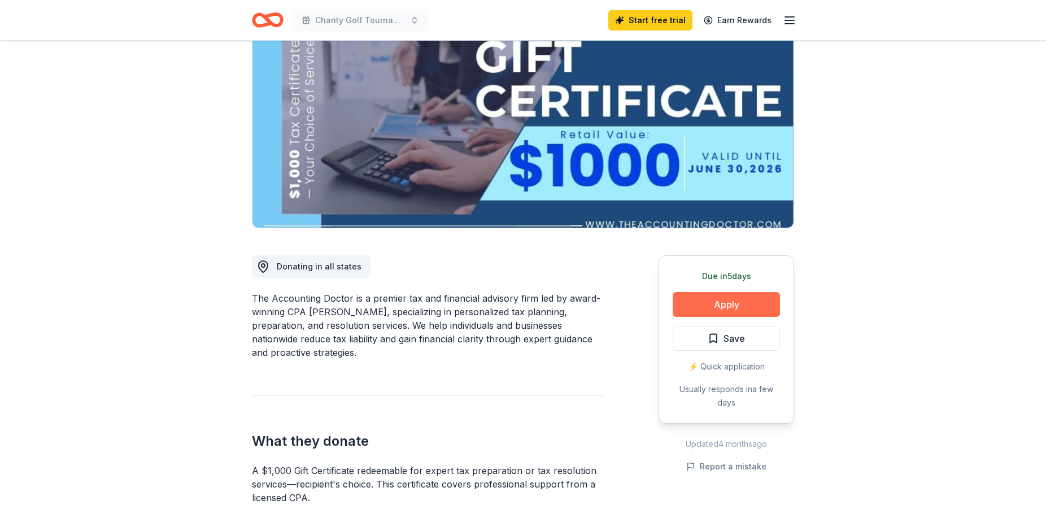
click at [758, 308] on button "Apply" at bounding box center [726, 304] width 107 height 25
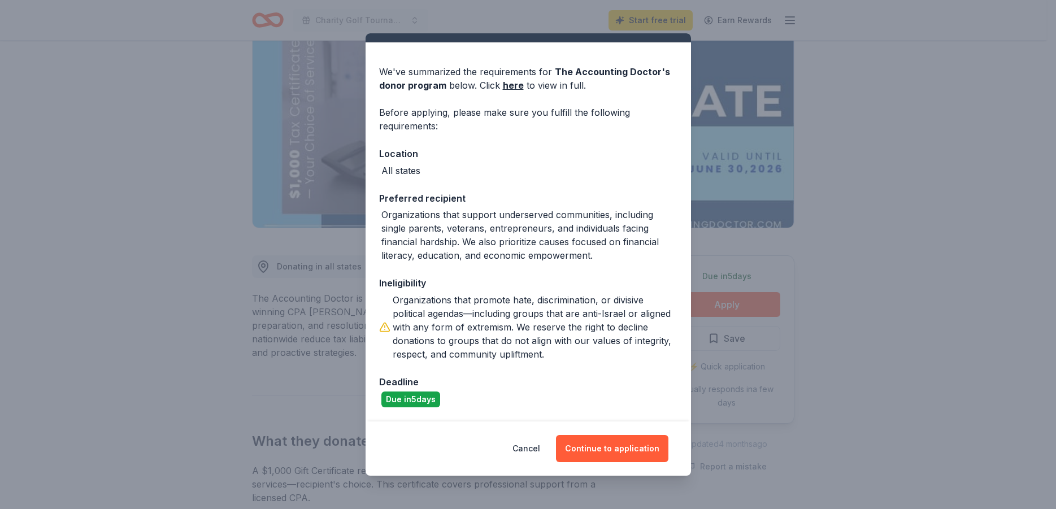
scroll to position [0, 0]
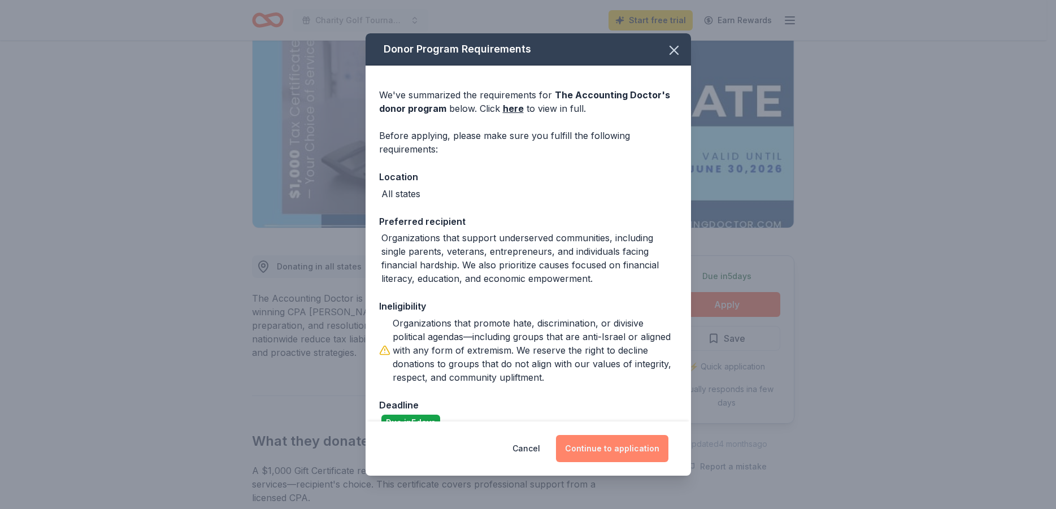
click at [644, 449] on button "Continue to application" at bounding box center [612, 448] width 112 height 27
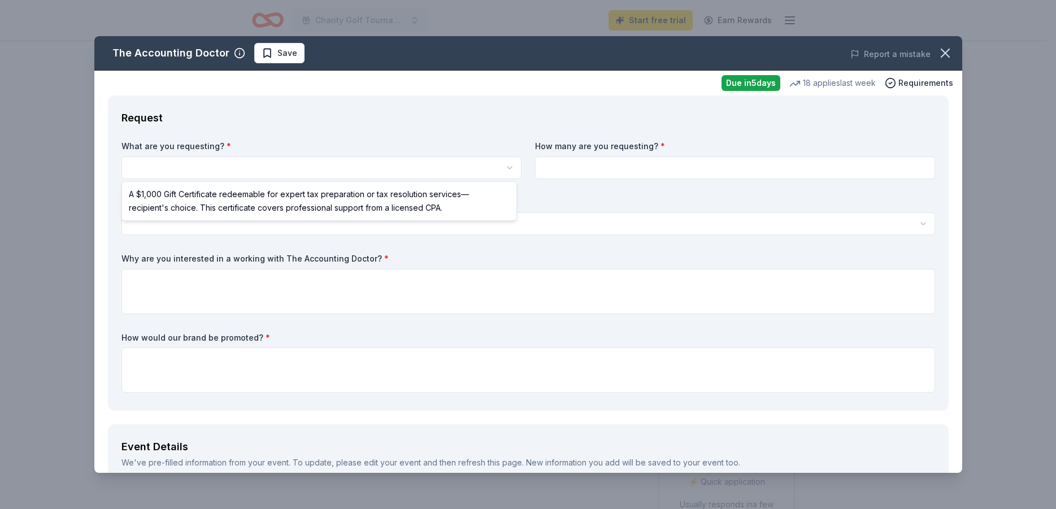
click at [175, 170] on html "Charity Golf Tournament Start free trial Earn Rewards Due [DATE] Share The Acco…" at bounding box center [528, 254] width 1056 height 509
select select "A $1,000 Gift Certificate redeemable for expert tax preparation or tax resoluti…"
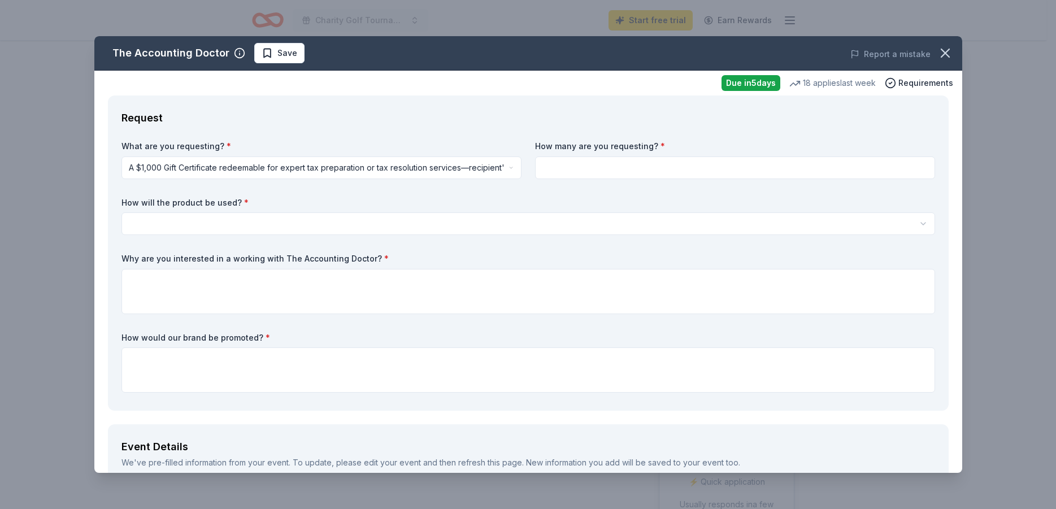
click at [634, 160] on input at bounding box center [735, 168] width 400 height 23
type input "1"
click at [275, 221] on html "Charity Golf Tournament Start free trial Earn Rewards Due in 5 days Share The A…" at bounding box center [528, 254] width 1056 height 509
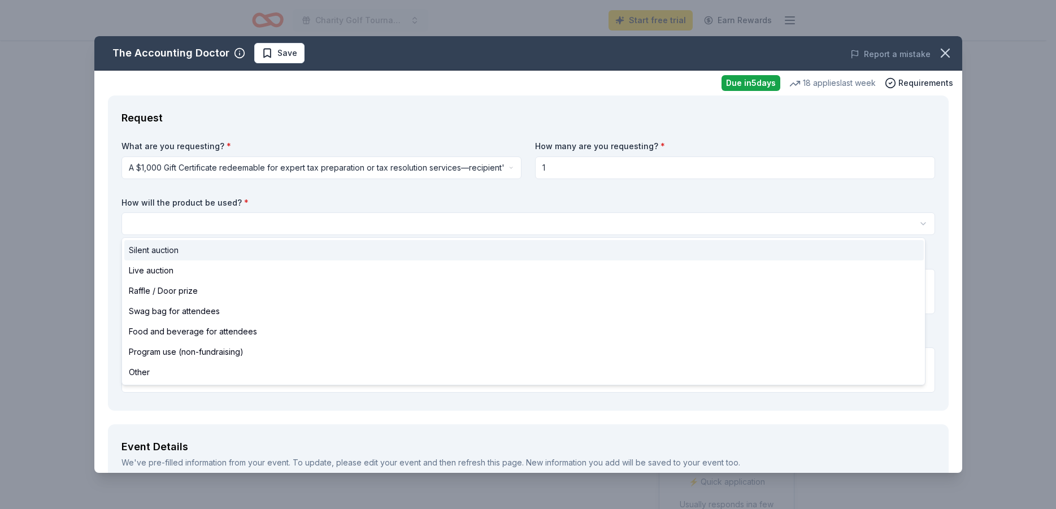
select select "silentAuction"
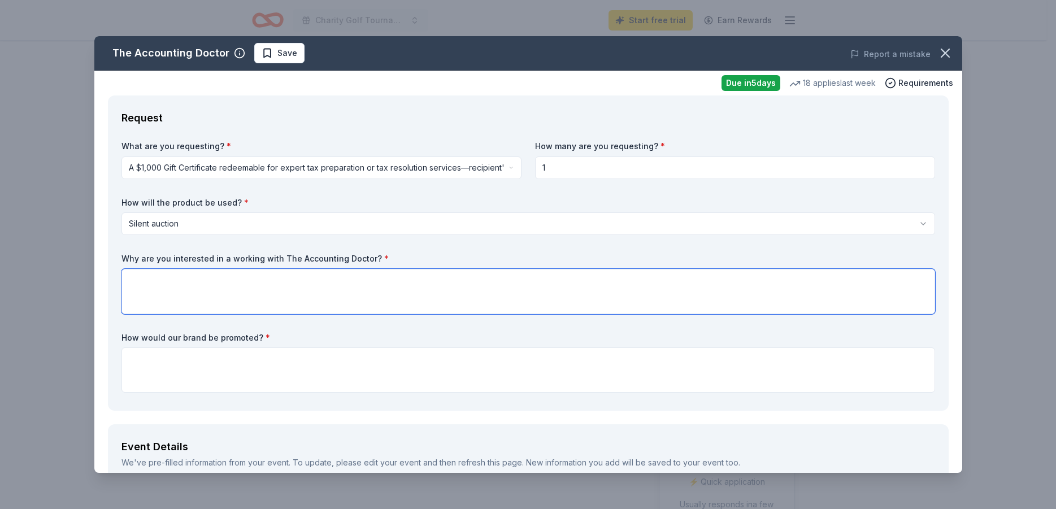
click at [184, 299] on textarea at bounding box center [528, 291] width 814 height 45
click at [155, 293] on textarea at bounding box center [528, 291] width 814 height 45
paste textarea "For our 1904 Baseball Club charity golf tournament, we’re seeking partners who …"
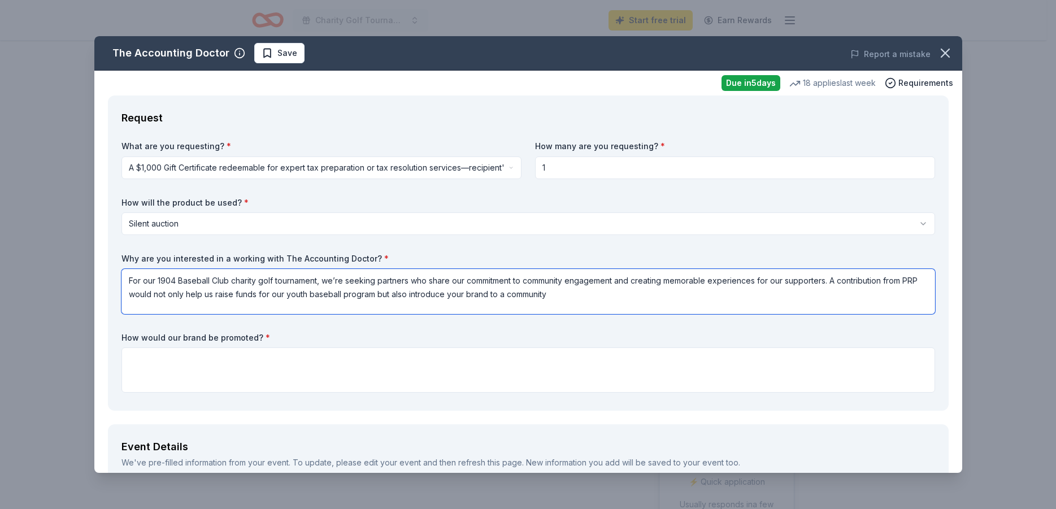
drag, startPoint x: 144, startPoint y: 294, endPoint x: 99, endPoint y: 294, distance: 44.1
click at [121, 294] on textarea "For our 1904 Baseball Club charity golf tournament, we’re seeking partners who …" at bounding box center [528, 291] width 814 height 45
click at [653, 297] on textarea "For our 1904 Baseball Club charity golf tournament, we’re seeking partners who …" at bounding box center [528, 291] width 814 height 45
type textarea "For our 1904 Baseball Club charity golf tournament, we’re seeking partners who …"
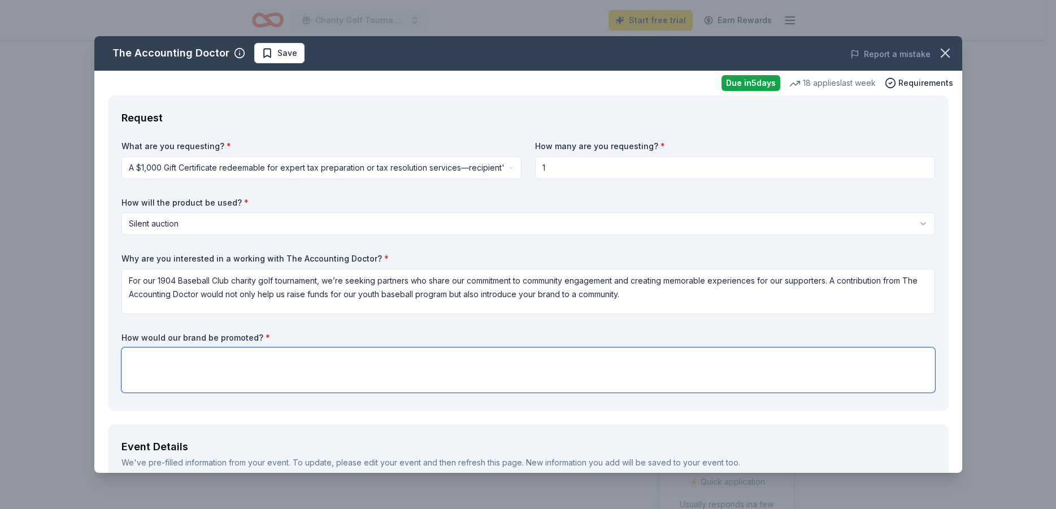
click at [208, 359] on textarea at bounding box center [528, 369] width 814 height 45
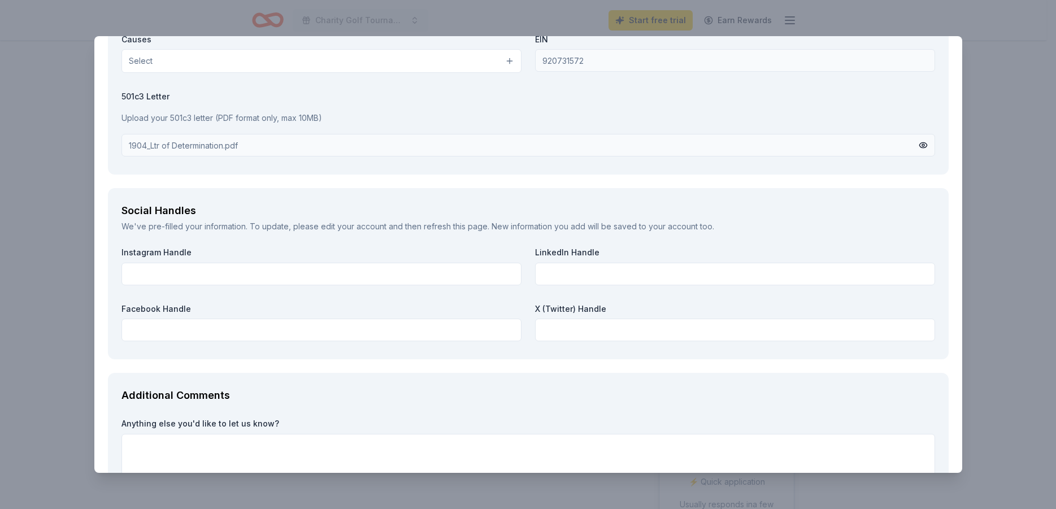
scroll to position [949, 0]
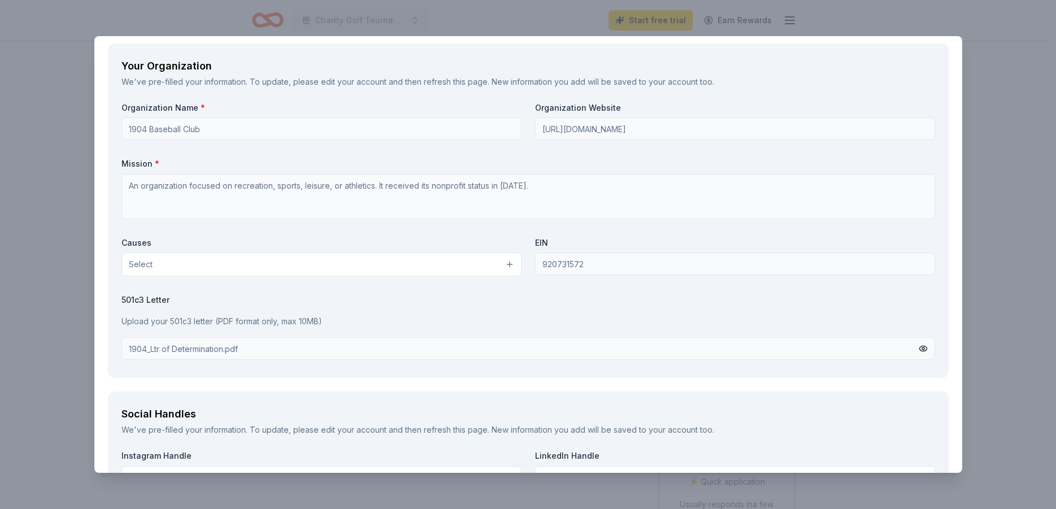
type textarea "The Accounting Doctor's logo and name would be featured on event signage and ou…"
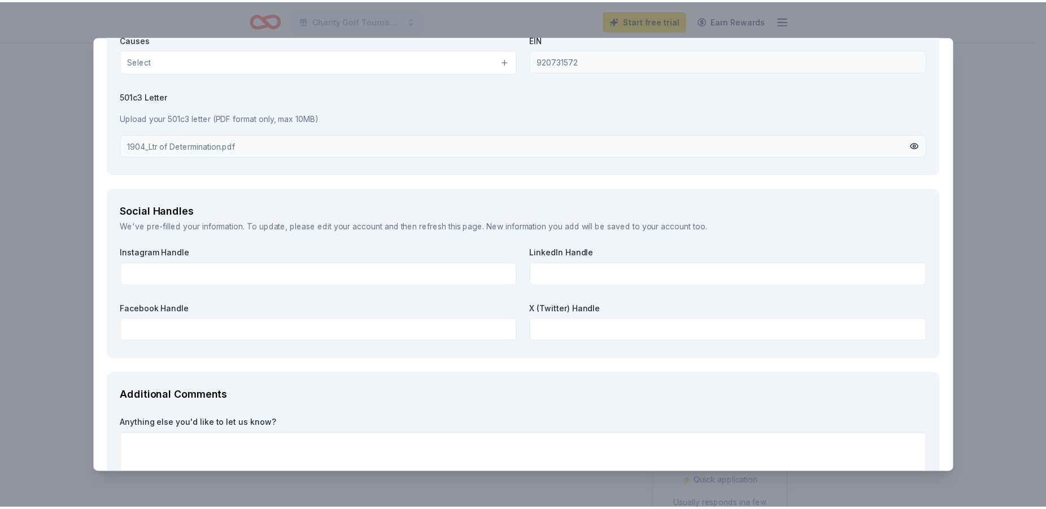
scroll to position [1236, 0]
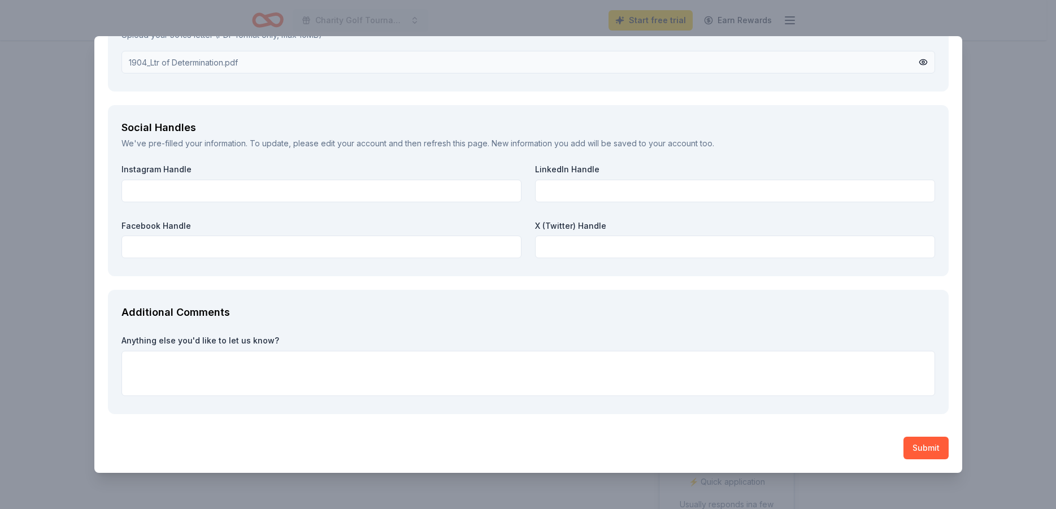
click at [924, 453] on button "Submit" at bounding box center [925, 448] width 45 height 23
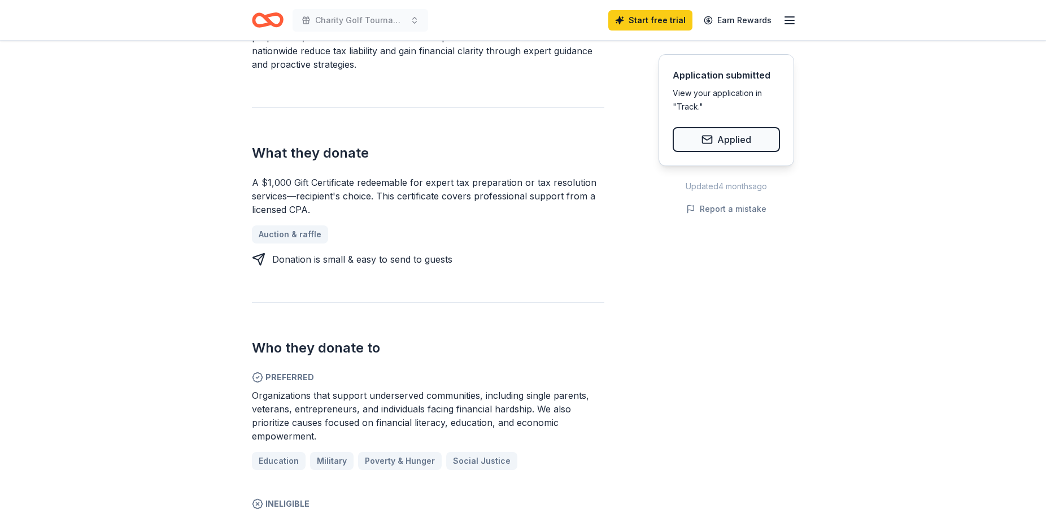
scroll to position [0, 0]
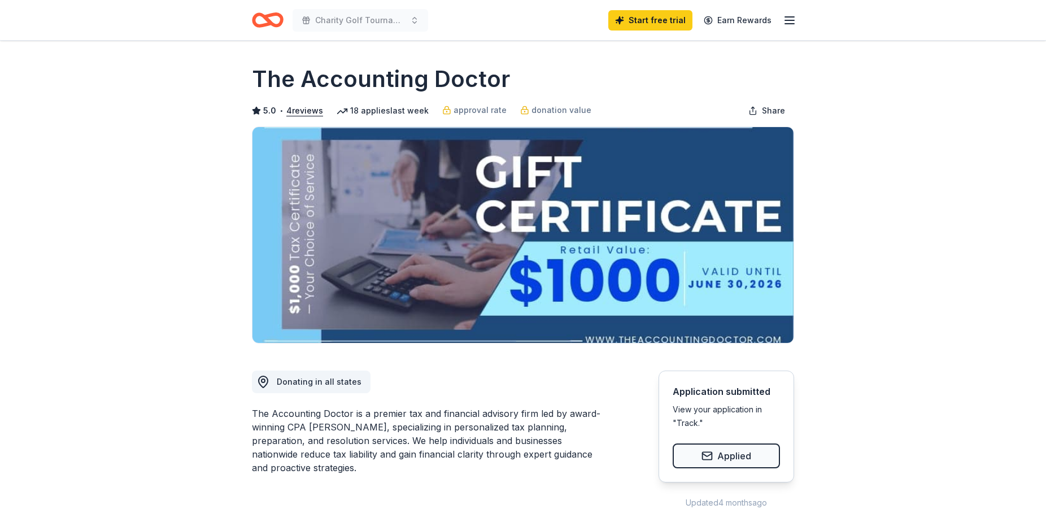
click at [791, 22] on icon "button" at bounding box center [790, 21] width 14 height 14
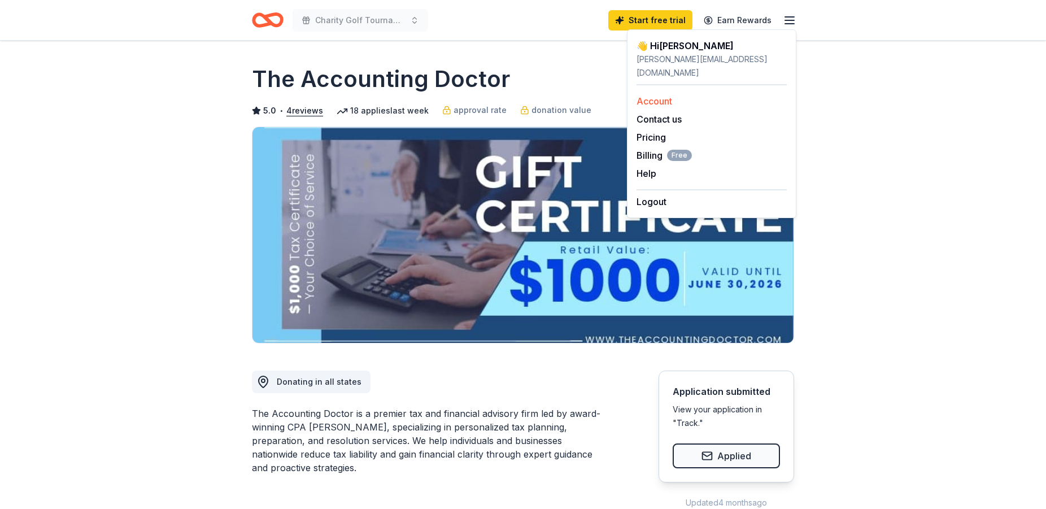
click at [652, 95] on link "Account" at bounding box center [655, 100] width 36 height 11
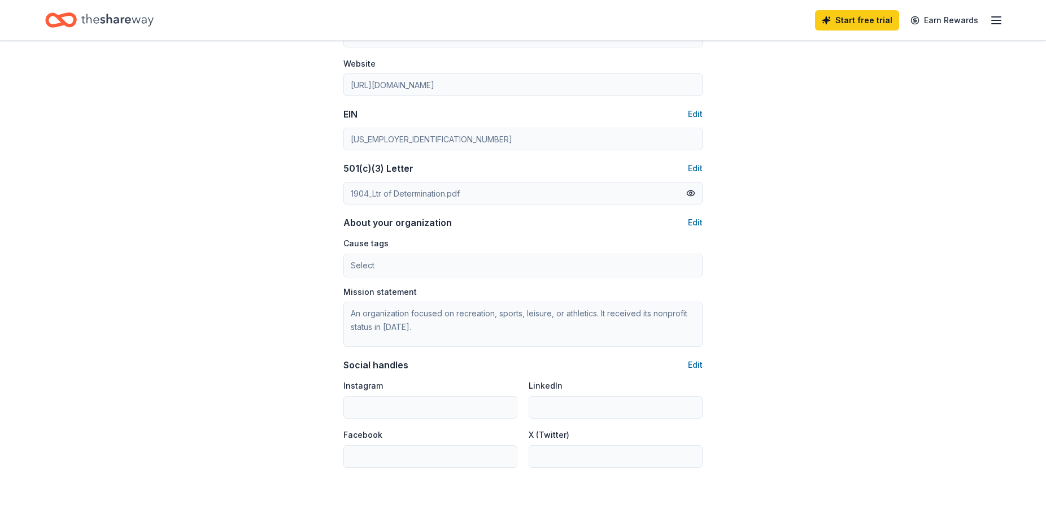
scroll to position [519, 0]
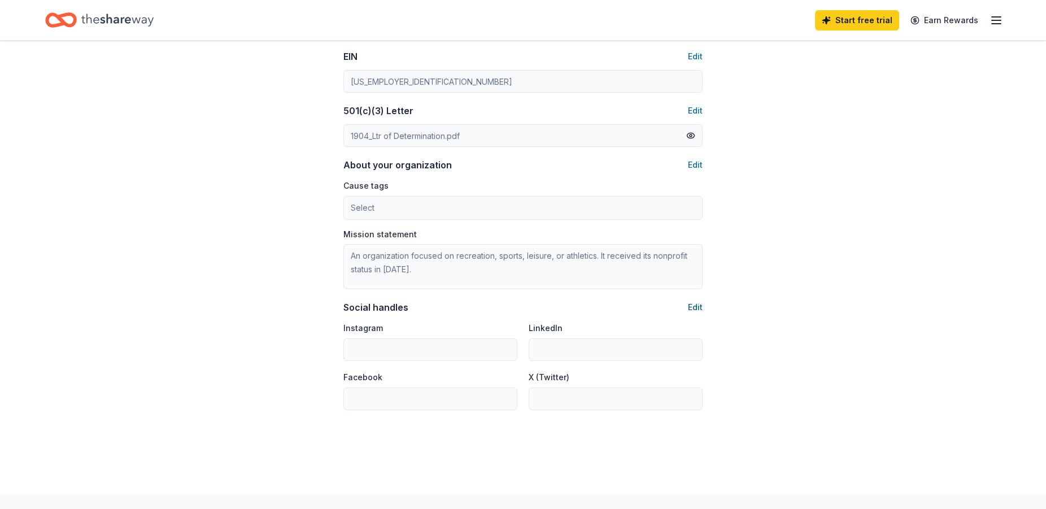
click at [702, 310] on button "Edit" at bounding box center [695, 308] width 15 height 14
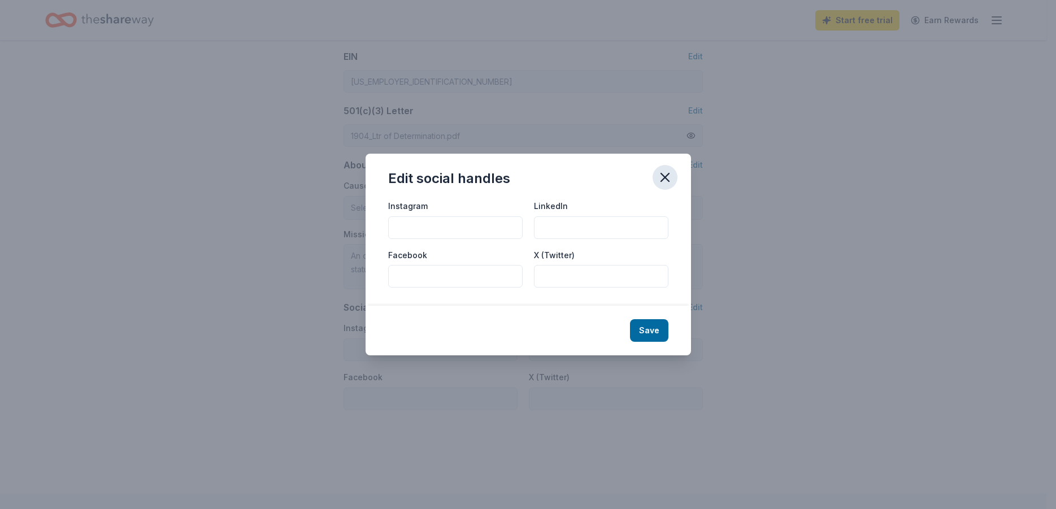
click at [662, 181] on icon "button" at bounding box center [665, 177] width 8 height 8
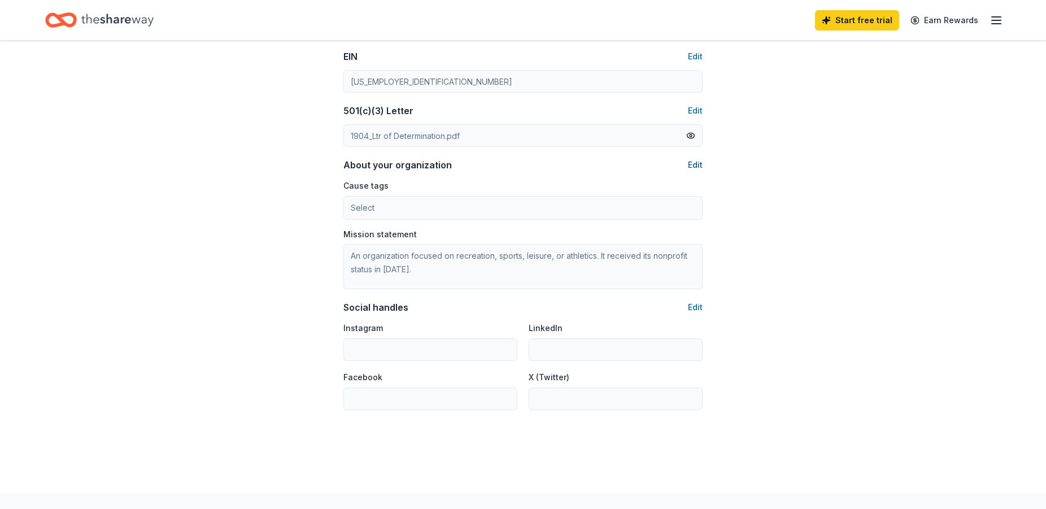
click at [695, 163] on button "Edit" at bounding box center [695, 165] width 15 height 14
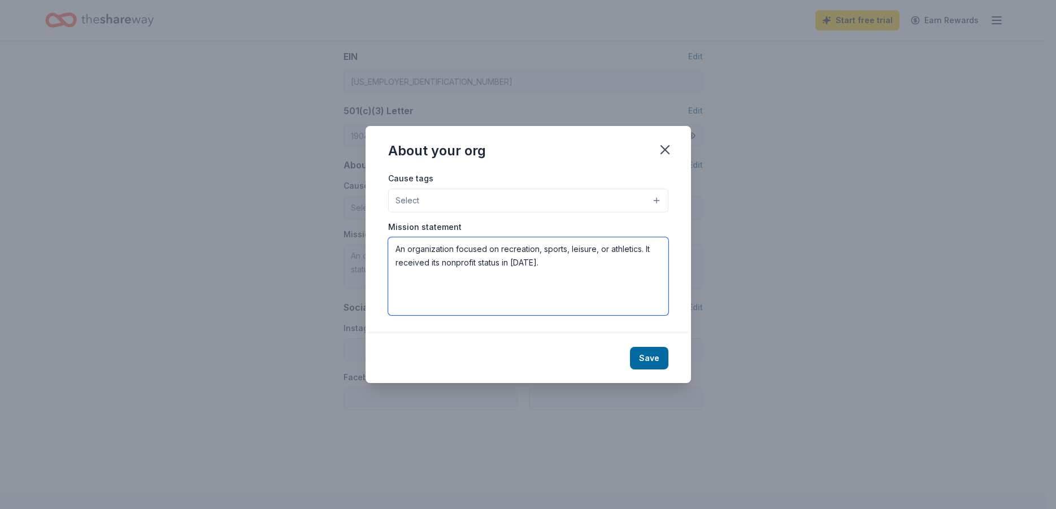
click at [520, 264] on textarea "An organization focused on recreation, sports, leisure, or athletics. It receiv…" at bounding box center [528, 276] width 280 height 78
click at [527, 262] on textarea "An organization focused on recreation, sports, leisure, or athletics. It receiv…" at bounding box center [528, 276] width 280 height 78
type textarea "An organization focused on recreation, sports, leisure, or athletics. It receiv…"
click at [649, 362] on button "Save" at bounding box center [649, 358] width 38 height 23
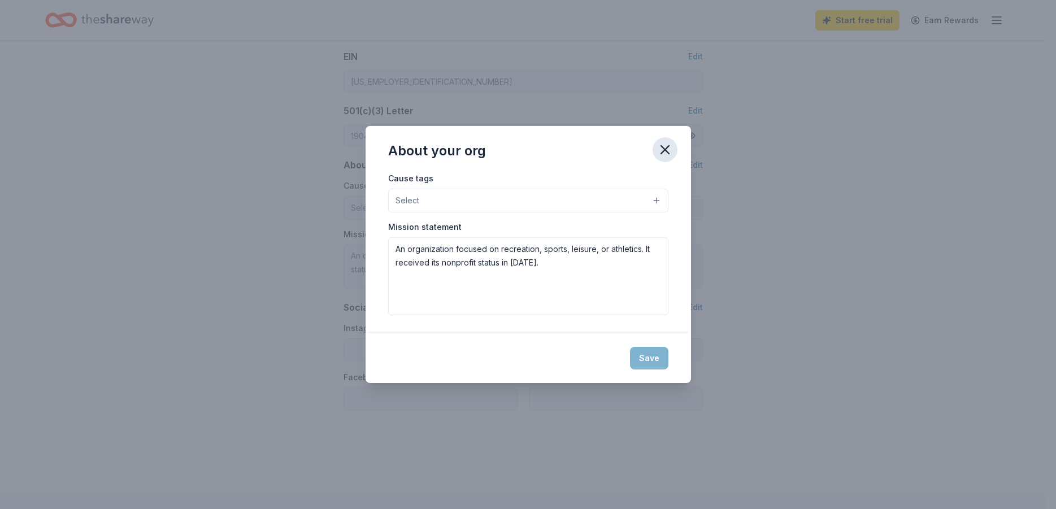
type textarea "An organization focused on recreation, sports, leisure, or athletics. It receiv…"
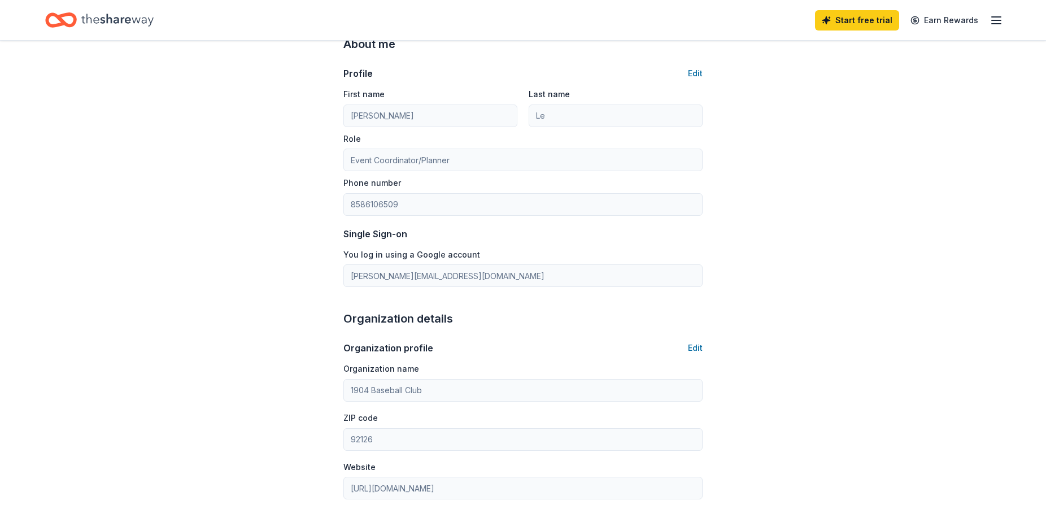
scroll to position [0, 0]
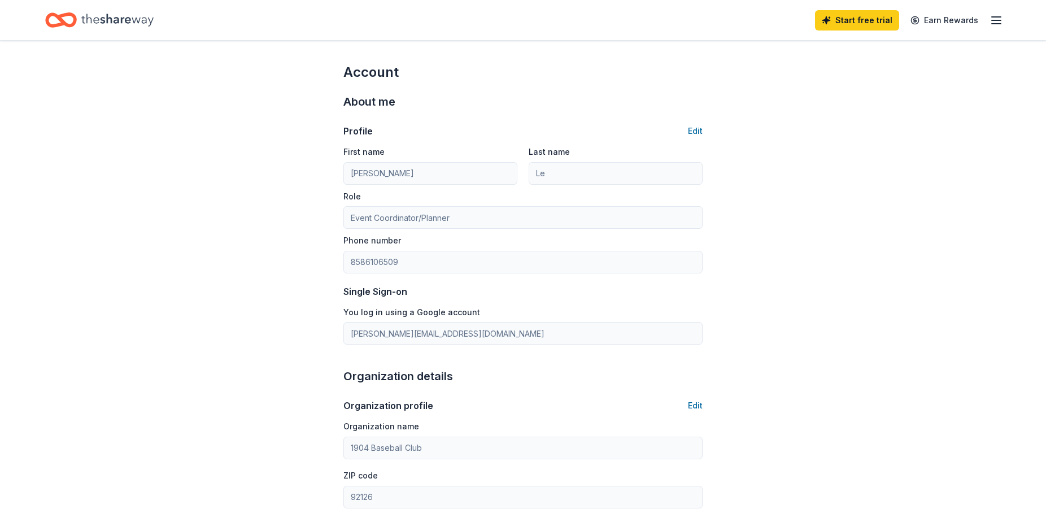
click at [1001, 22] on icon "button" at bounding box center [997, 21] width 14 height 14
click at [97, 22] on icon "Home" at bounding box center [117, 19] width 72 height 23
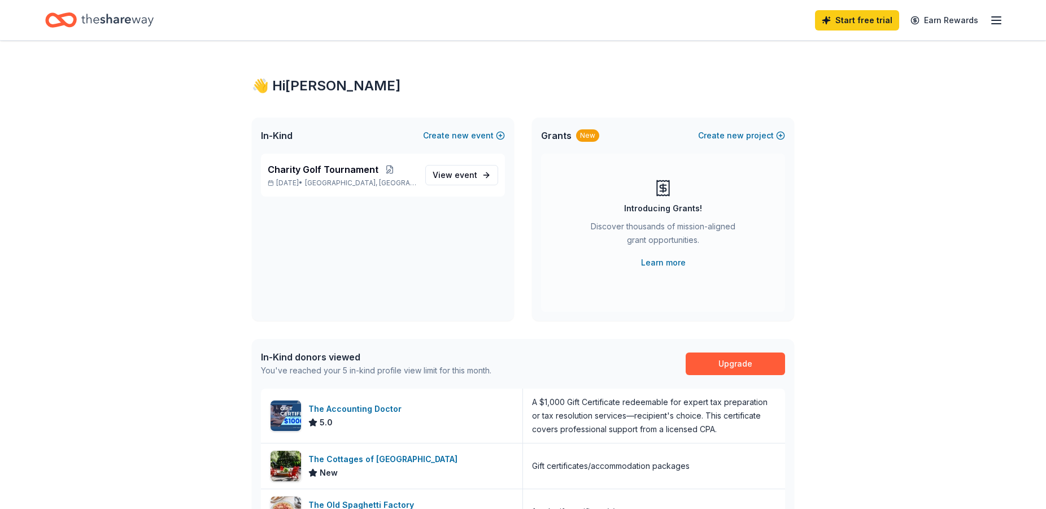
click at [562, 270] on div "Introducing Grants! Discover thousands of mission-aligned grant opportunities. …" at bounding box center [663, 233] width 244 height 158
click at [455, 188] on div "Charity Golf Tournament Oct 27, 2025 • San Diego, CA View event" at bounding box center [383, 175] width 244 height 43
click at [455, 175] on span "View event" at bounding box center [455, 175] width 45 height 14
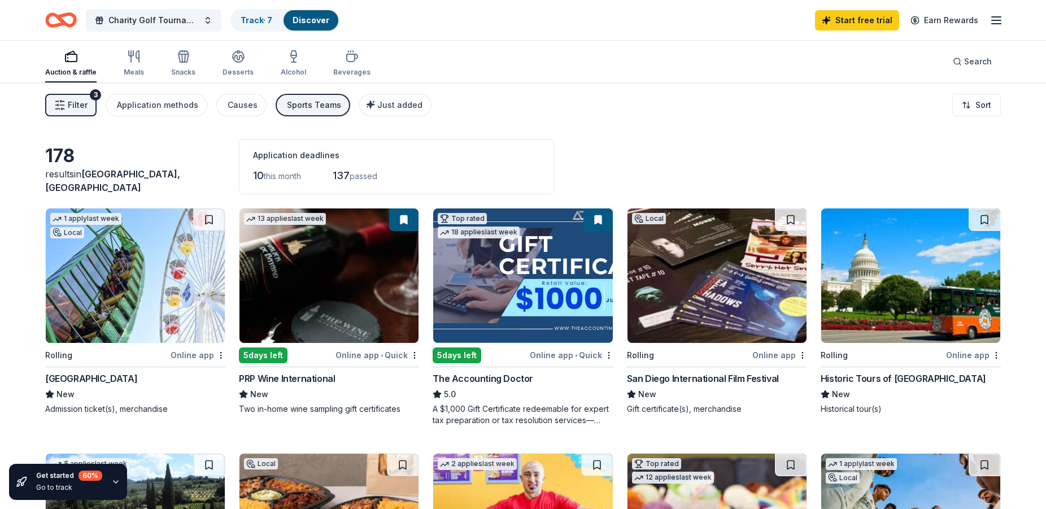
scroll to position [58, 0]
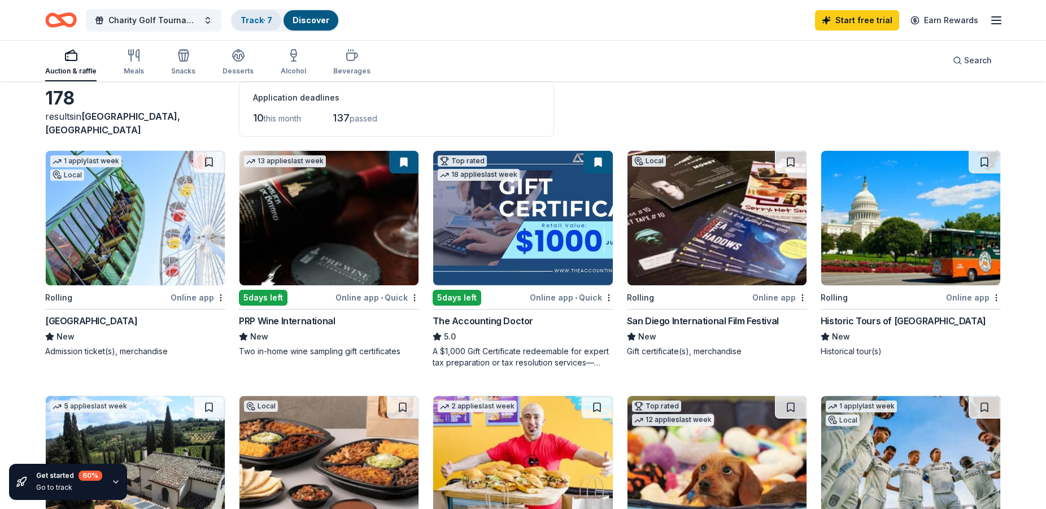
click at [265, 21] on link "Track · 7" at bounding box center [257, 20] width 32 height 10
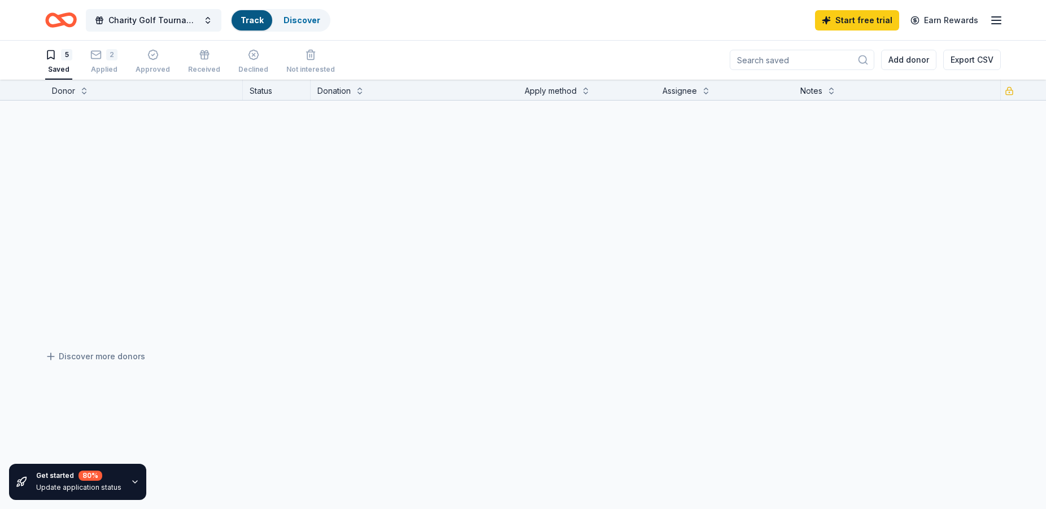
scroll to position [1, 0]
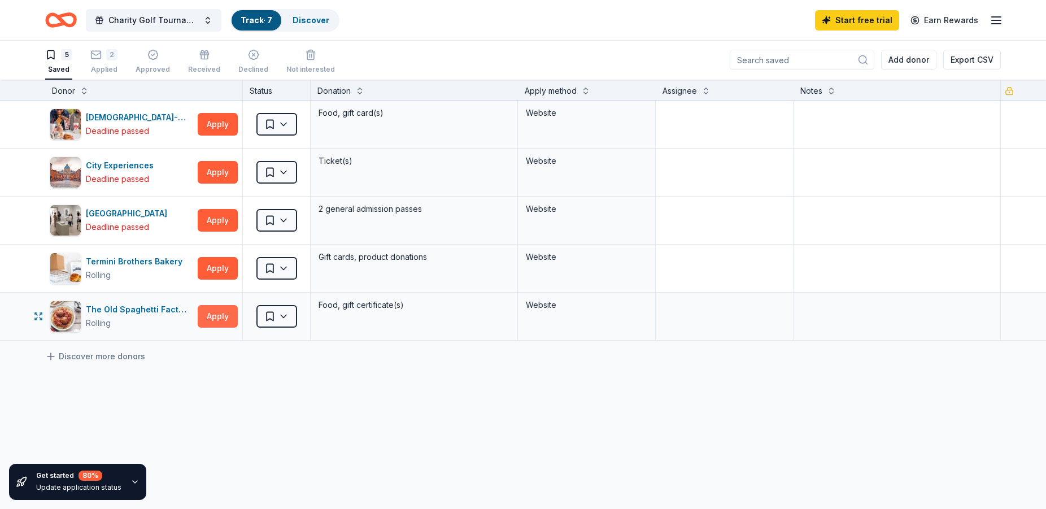
click at [222, 314] on button "Apply" at bounding box center [218, 316] width 40 height 23
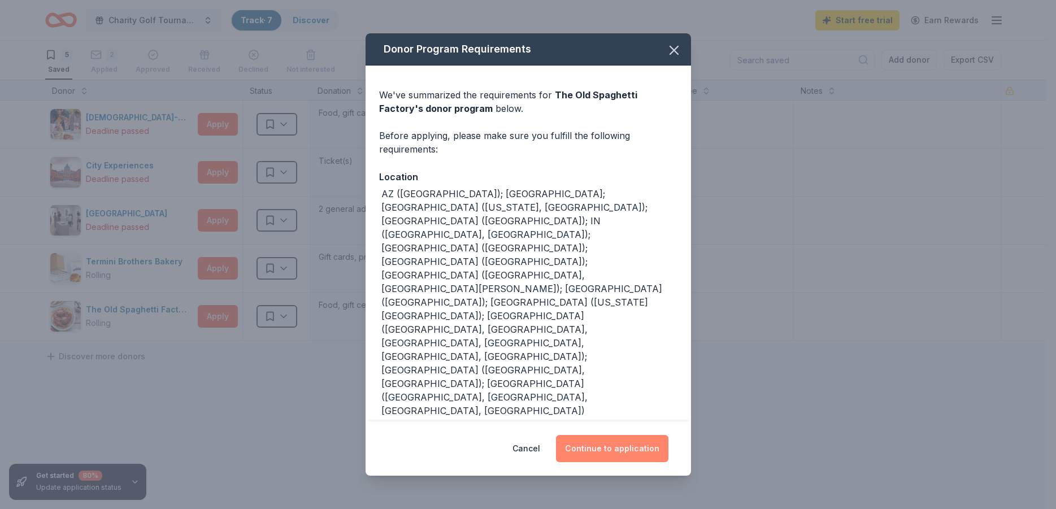
click at [597, 435] on button "Continue to application" at bounding box center [612, 448] width 112 height 27
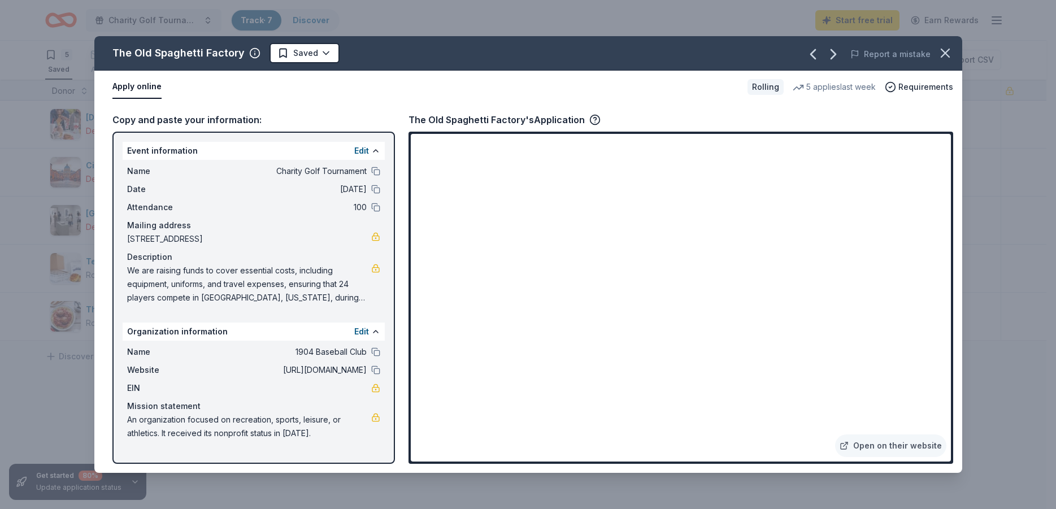
click at [525, 120] on div "The Old Spaghetti Factory's Application" at bounding box center [504, 119] width 192 height 15
click at [592, 121] on icon "button" at bounding box center [594, 119] width 11 height 11
click at [663, 103] on div "Apply online Rolling 5 applies last week Requirements" at bounding box center [528, 87] width 868 height 33
click at [584, 123] on div "The Old Spaghetti Factory's Application" at bounding box center [504, 119] width 192 height 15
click at [906, 85] on span "Requirements" at bounding box center [925, 87] width 55 height 14
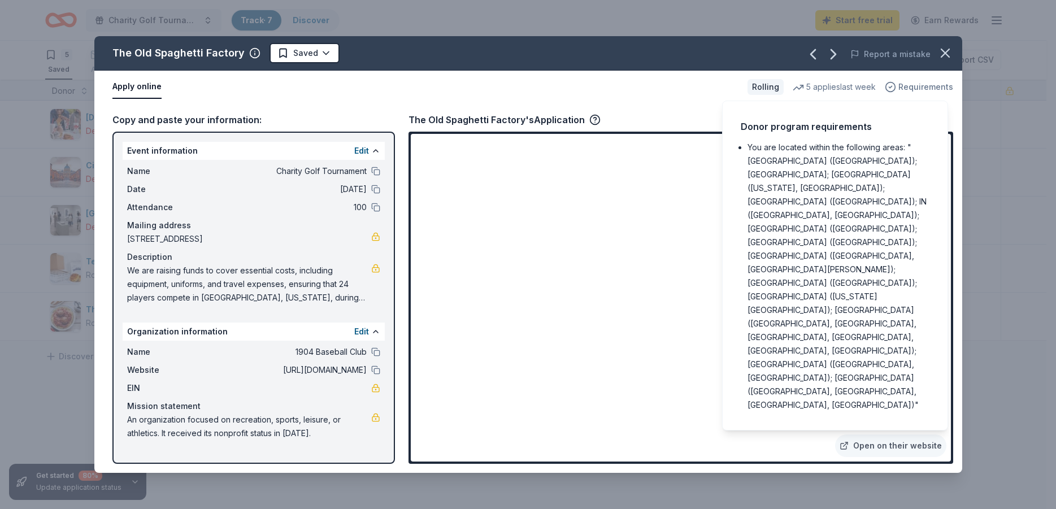
click at [906, 85] on span "Requirements" at bounding box center [925, 87] width 55 height 14
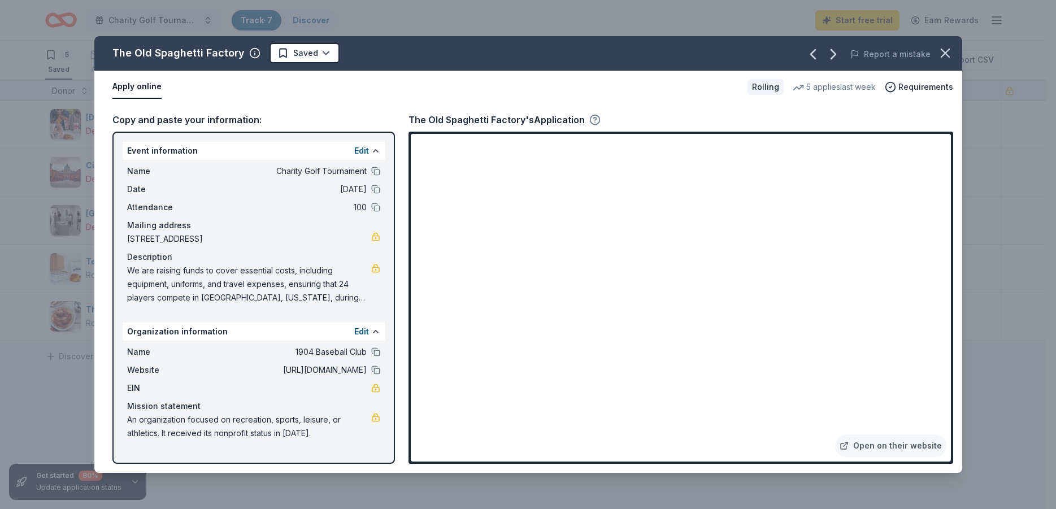
click at [590, 119] on icon "button" at bounding box center [594, 119] width 11 height 11
click at [938, 54] on icon "button" at bounding box center [945, 53] width 16 height 16
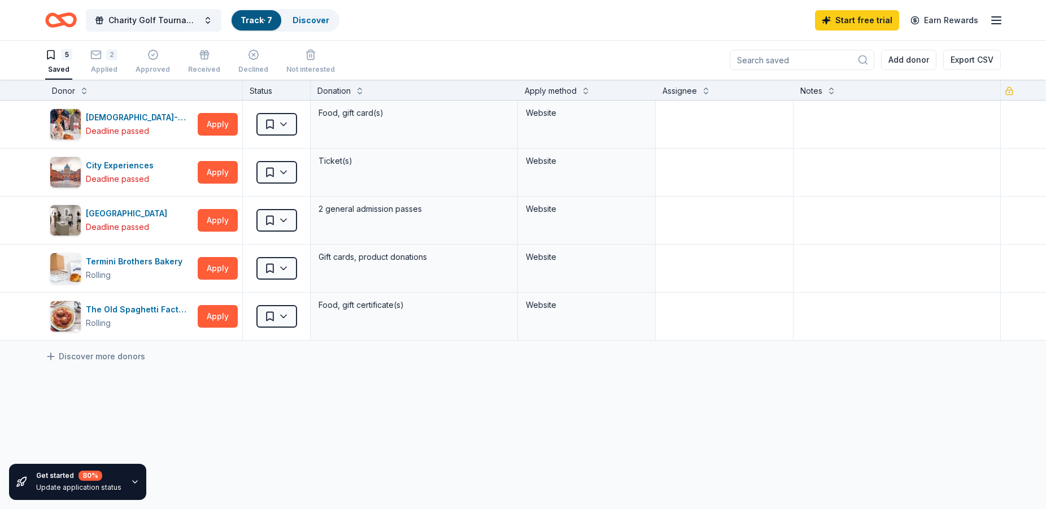
click at [940, 56] on div "Add donor Export CSV" at bounding box center [865, 60] width 271 height 40
click at [98, 68] on div "Applied" at bounding box center [103, 70] width 27 height 9
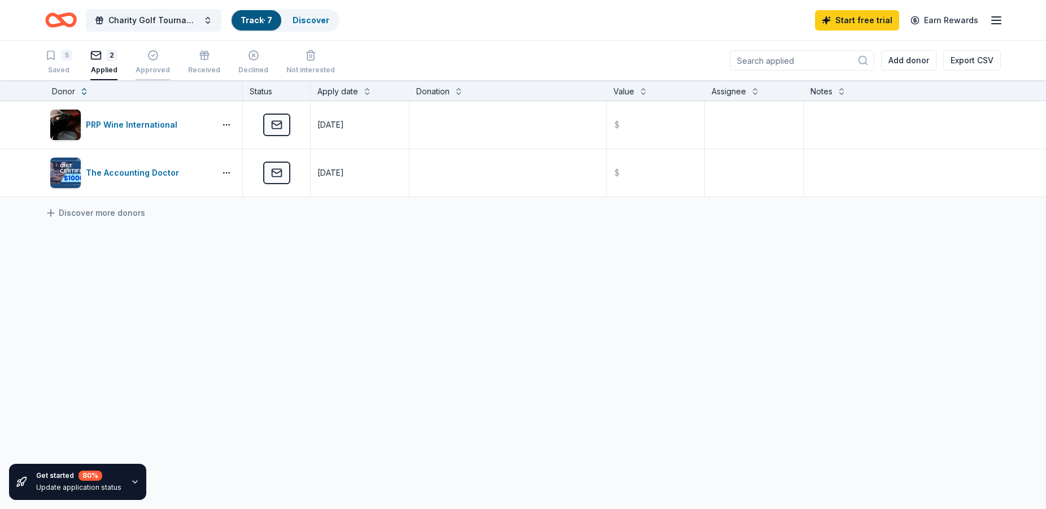
click at [160, 73] on div "Approved" at bounding box center [153, 70] width 34 height 9
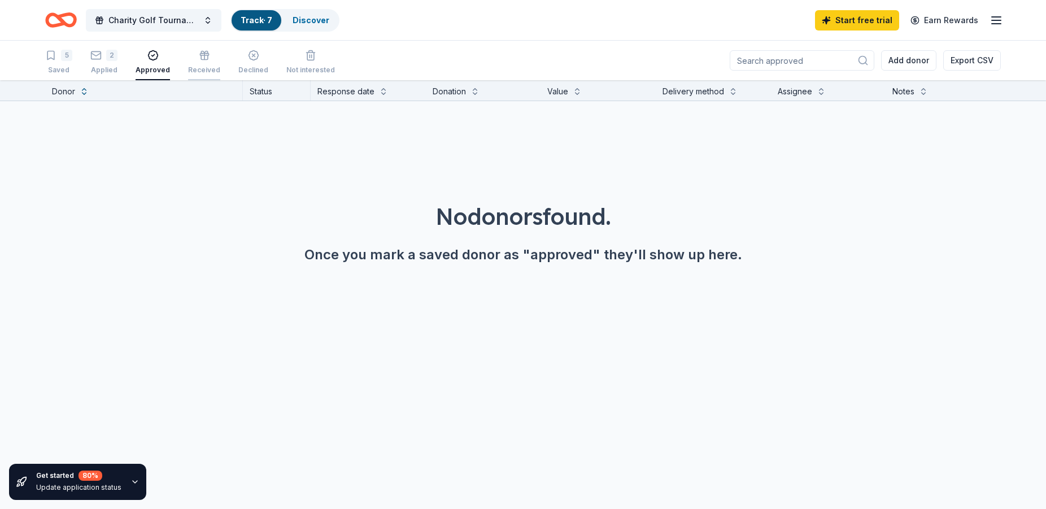
click at [200, 71] on div "Received" at bounding box center [204, 70] width 32 height 9
click at [57, 69] on div "Saved" at bounding box center [58, 70] width 27 height 9
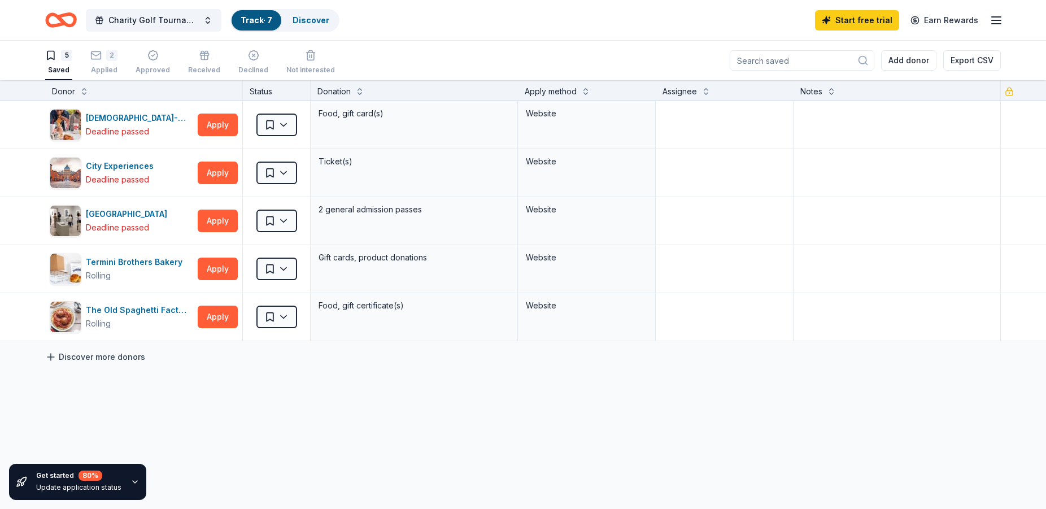
click at [50, 358] on icon at bounding box center [50, 356] width 11 height 11
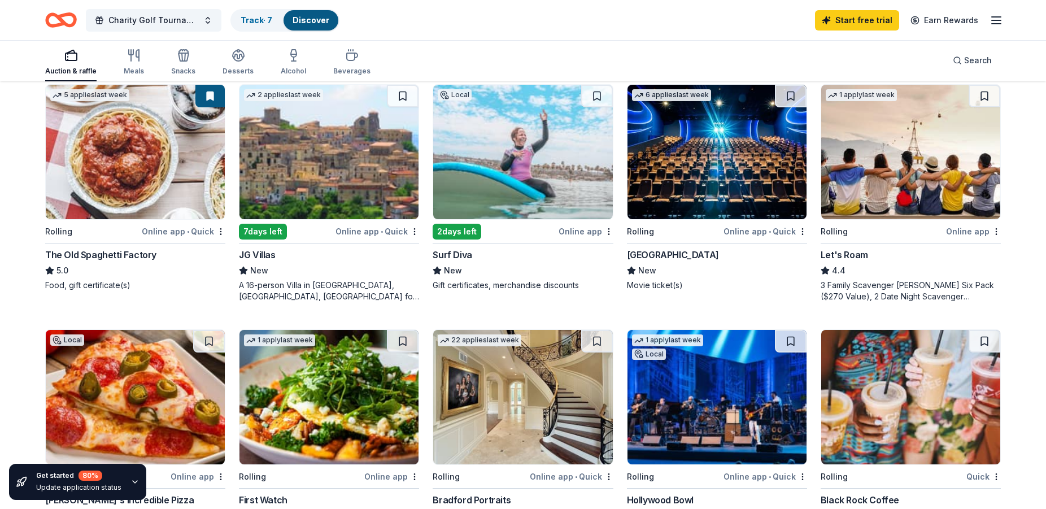
scroll to position [557, 0]
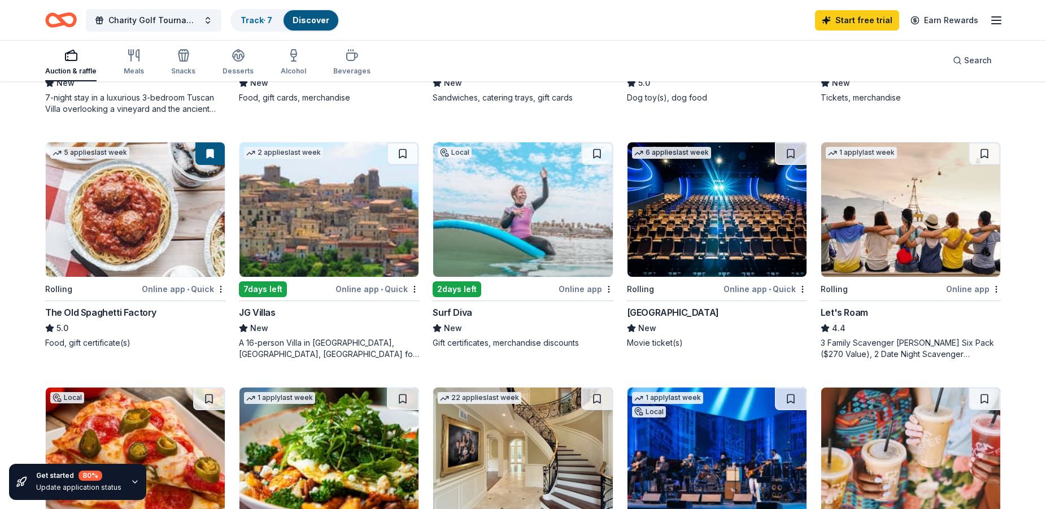
click at [707, 250] on img at bounding box center [717, 209] width 179 height 134
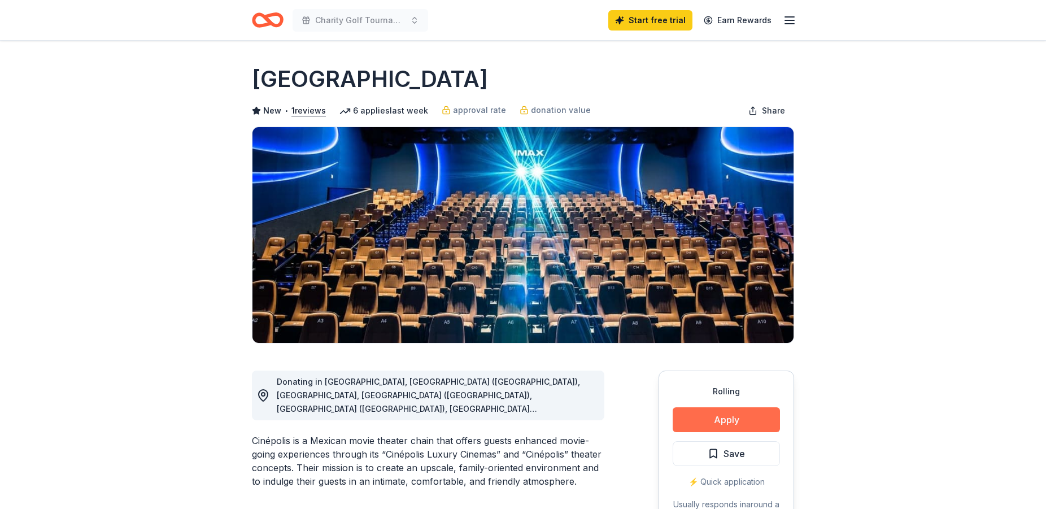
click at [718, 424] on button "Apply" at bounding box center [726, 419] width 107 height 25
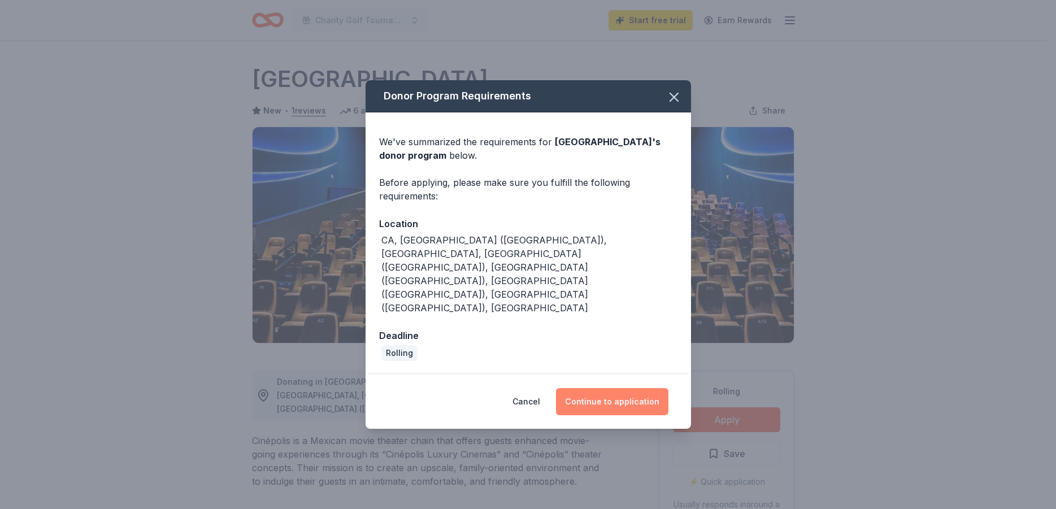
click at [629, 388] on button "Continue to application" at bounding box center [612, 401] width 112 height 27
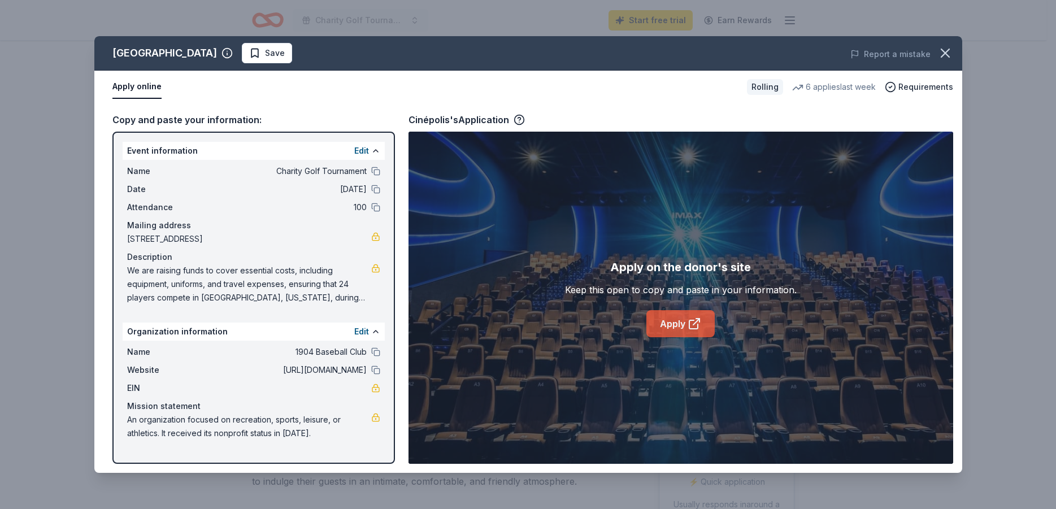
click at [684, 327] on link "Apply" at bounding box center [680, 323] width 68 height 27
click at [707, 324] on link "Apply" at bounding box center [680, 323] width 68 height 27
